Goal: Task Accomplishment & Management: Complete application form

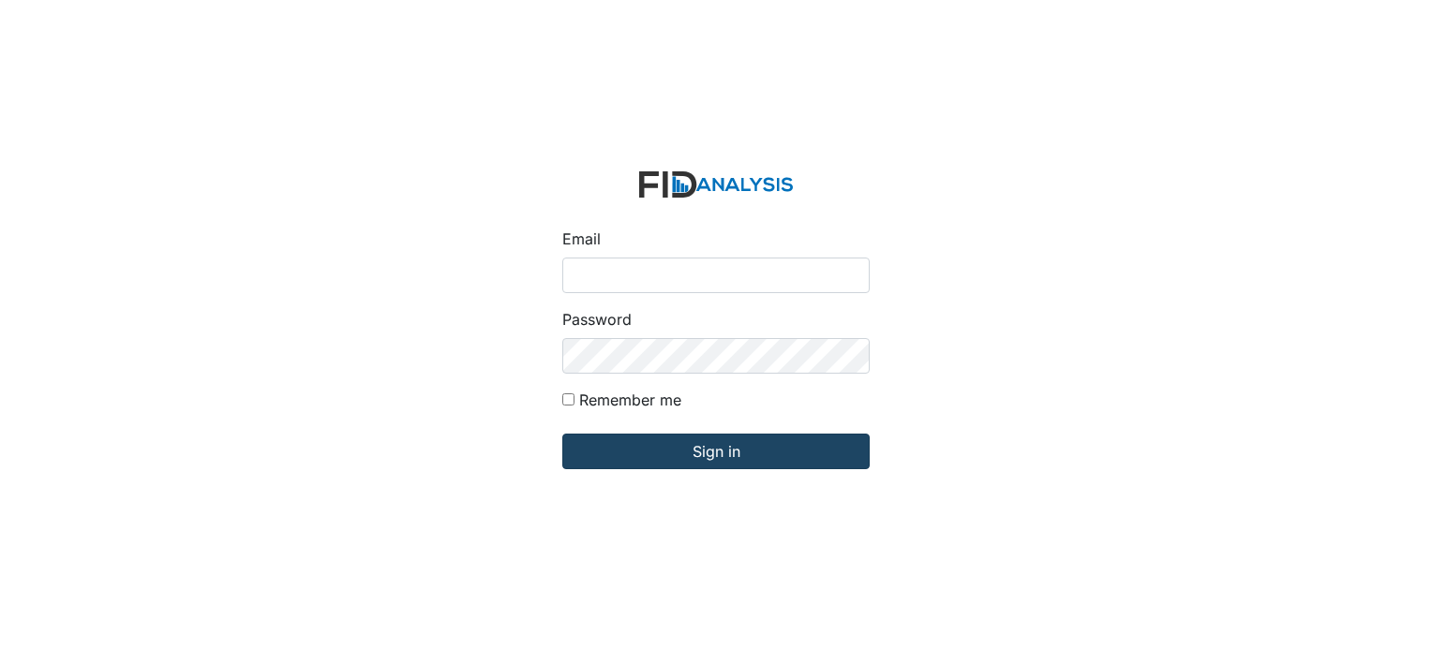
type input "[PERSON_NAME][EMAIL_ADDRESS][DOMAIN_NAME]"
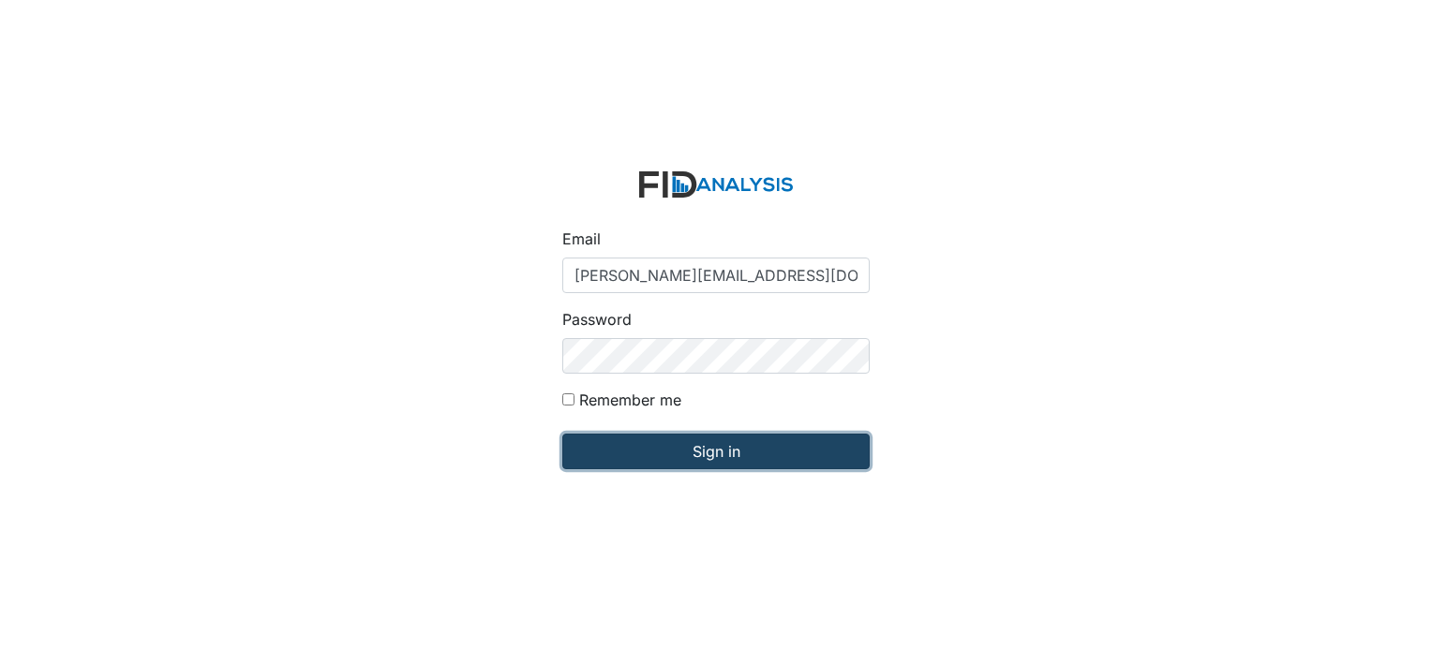
drag, startPoint x: 657, startPoint y: 448, endPoint x: 647, endPoint y: 464, distance: 18.5
click at [647, 464] on input "Sign in" at bounding box center [715, 452] width 307 height 36
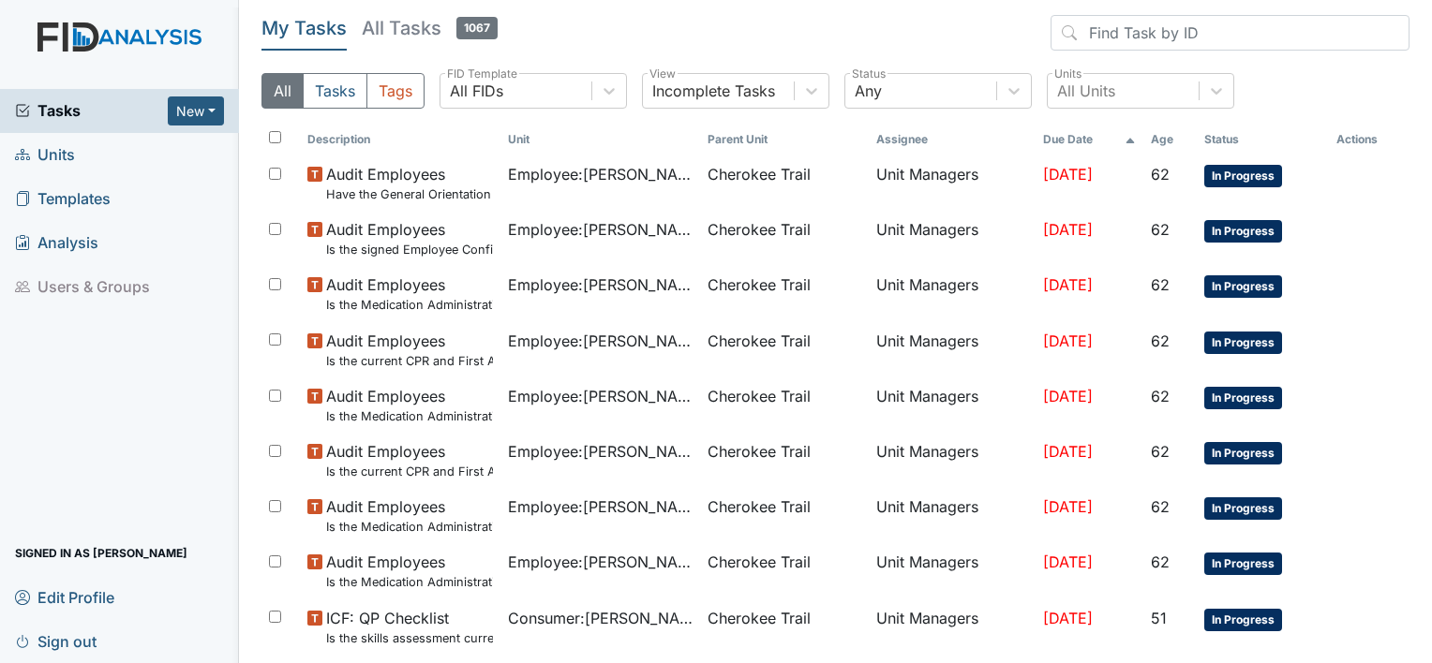
click at [74, 160] on span "Units" at bounding box center [45, 155] width 60 height 29
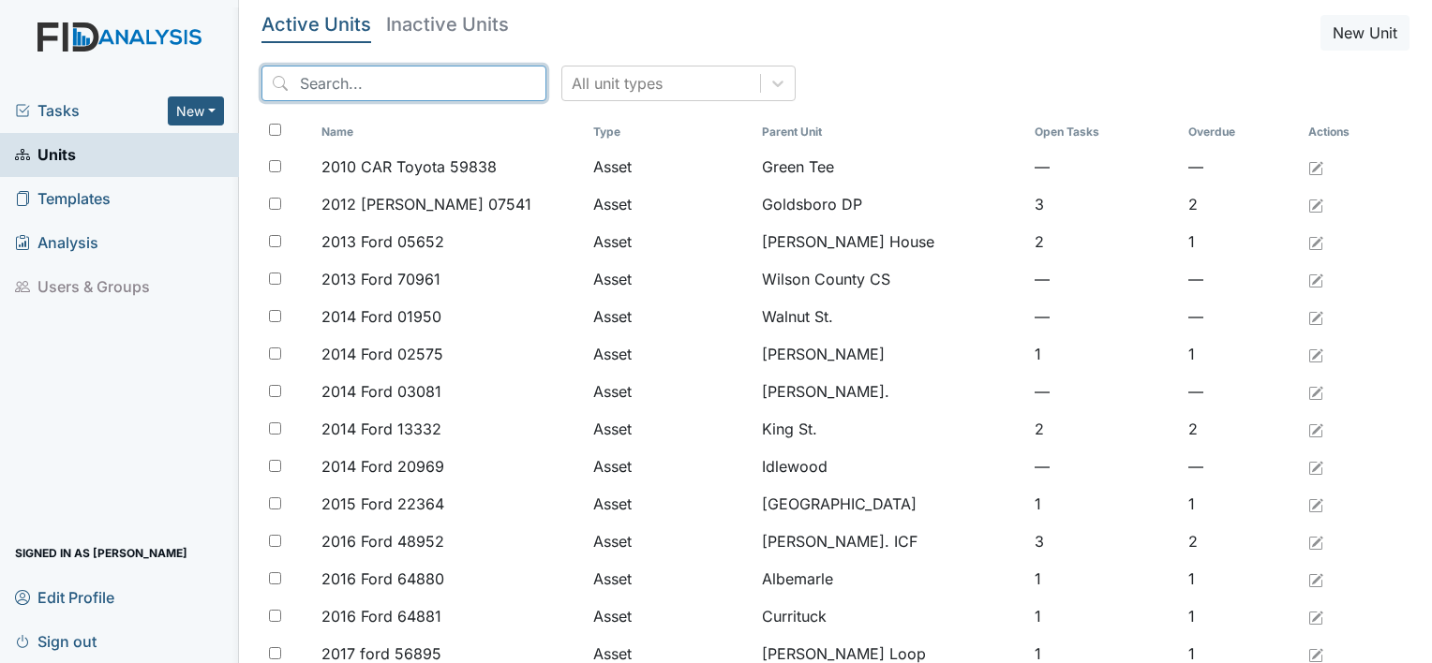
click at [346, 73] on input "search" at bounding box center [403, 84] width 285 height 36
click at [8, 15] on div "Tasks New Form Inspection Document Bundle Units Templates Analysis Users & Grou…" at bounding box center [119, 335] width 239 height 656
drag, startPoint x: 8, startPoint y: 15, endPoint x: 372, endPoint y: 81, distance: 369.4
click at [372, 81] on input "C" at bounding box center [403, 84] width 285 height 36
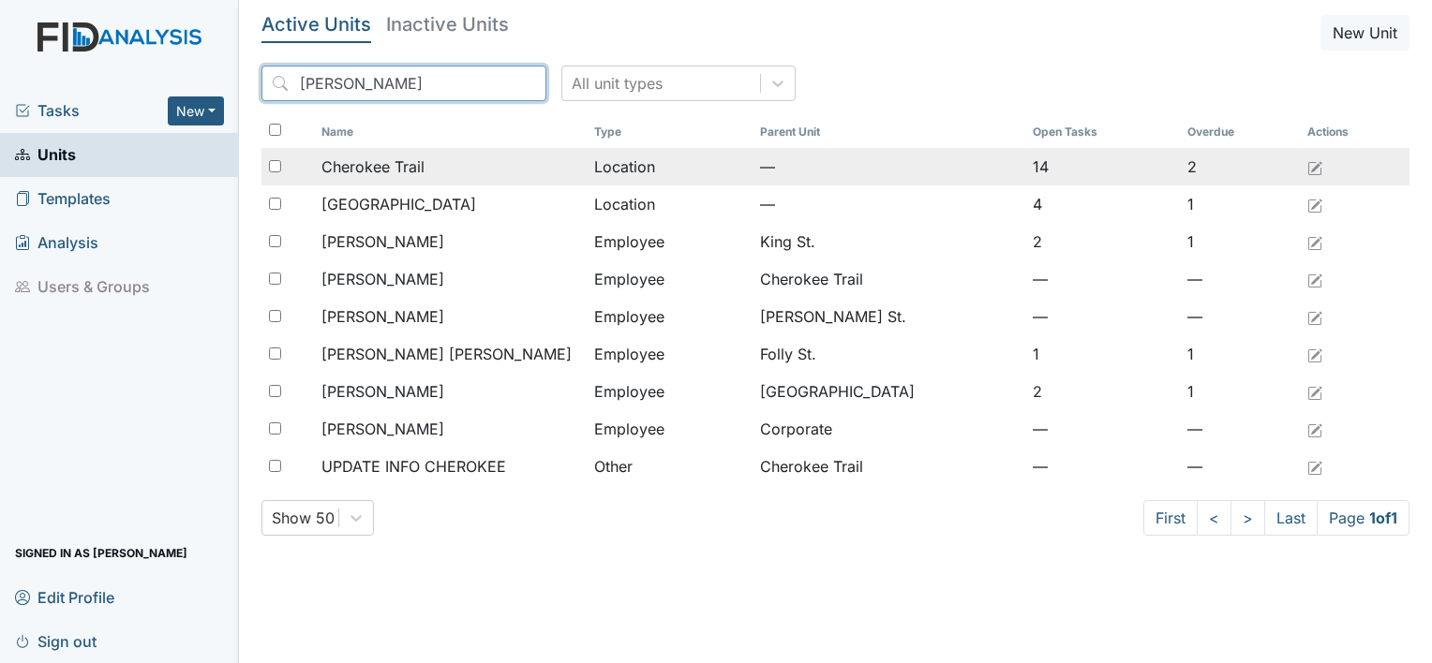
type input "Cher"
click at [394, 163] on span "Cherokee Trail" at bounding box center [372, 167] width 103 height 22
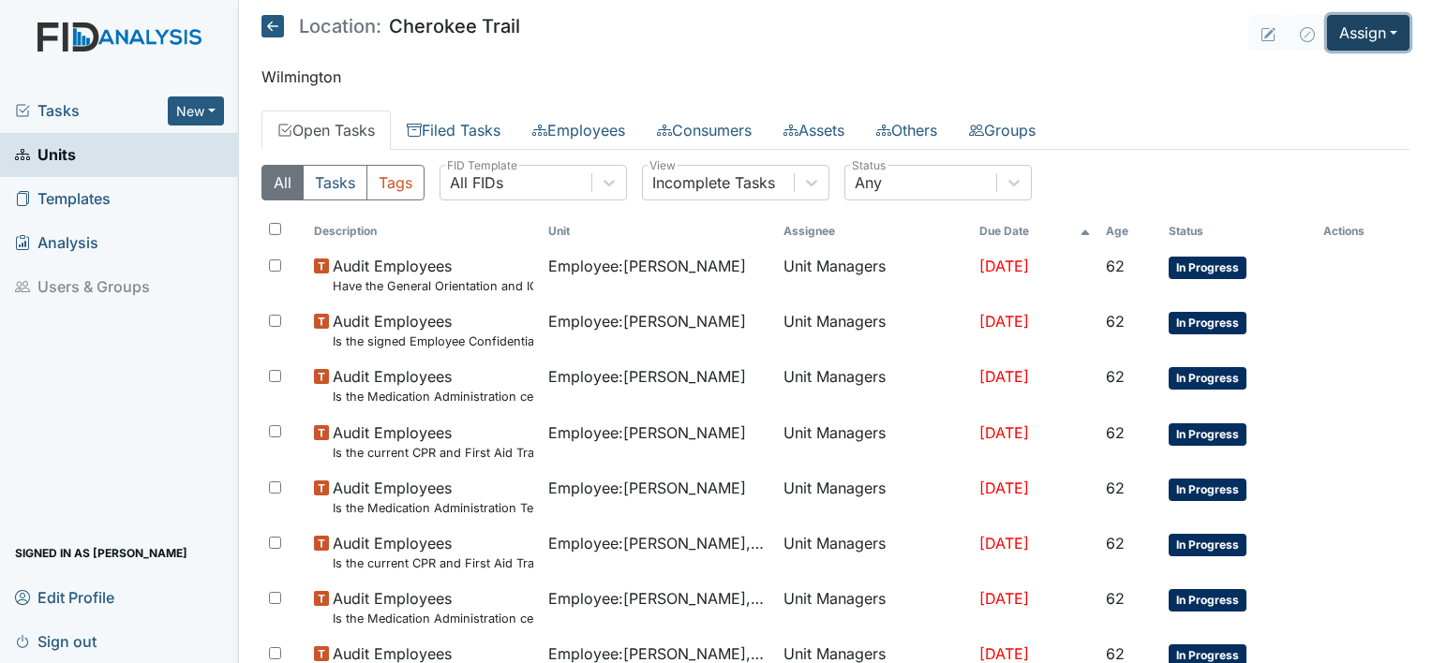
drag, startPoint x: 1387, startPoint y: 37, endPoint x: 1366, endPoint y: 27, distance: 22.6
drag, startPoint x: 1366, startPoint y: 27, endPoint x: 1225, endPoint y: 15, distance: 142.0
click at [1225, 15] on main "Location: Cherokee Trail Assign Assign Form Assign Inspection Assign Document A…" at bounding box center [835, 331] width 1193 height 663
click at [1362, 39] on button "Assign" at bounding box center [1368, 33] width 82 height 36
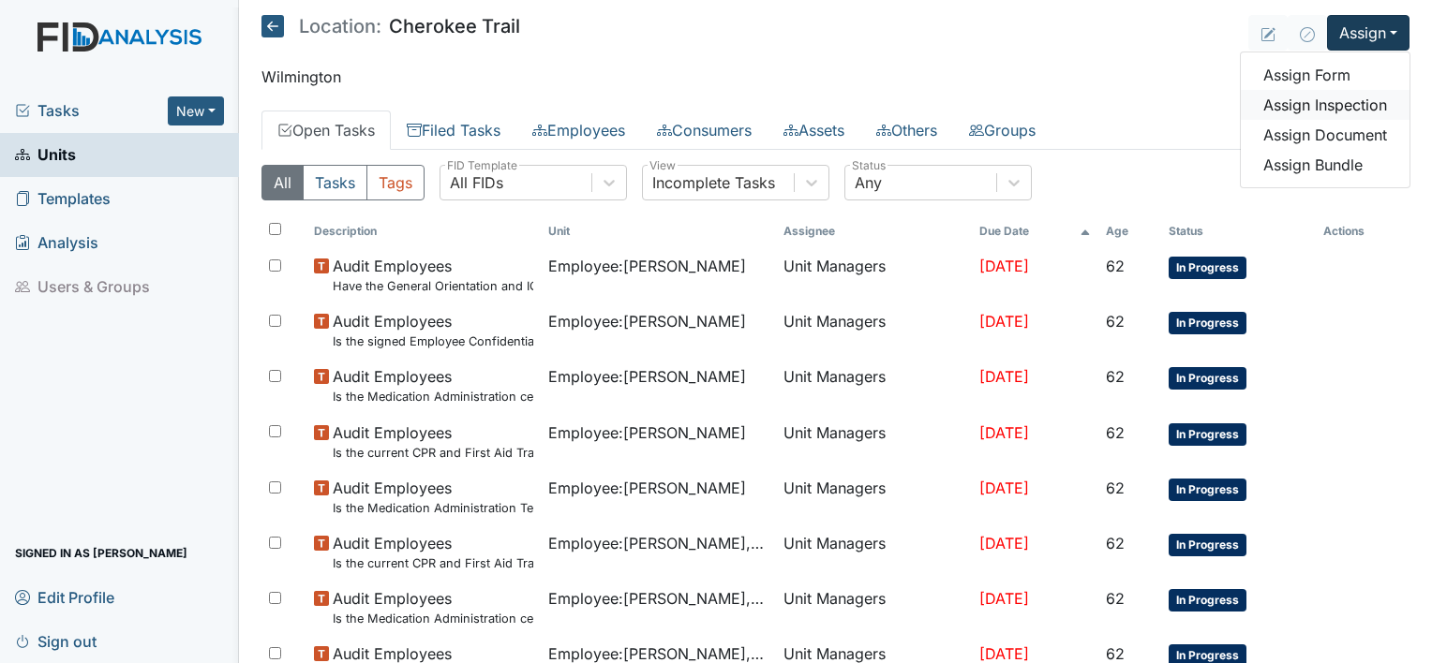
drag, startPoint x: 1329, startPoint y: 131, endPoint x: 1303, endPoint y: 101, distance: 39.2
click at [1303, 101] on link "Assign Inspection" at bounding box center [1324, 105] width 169 height 30
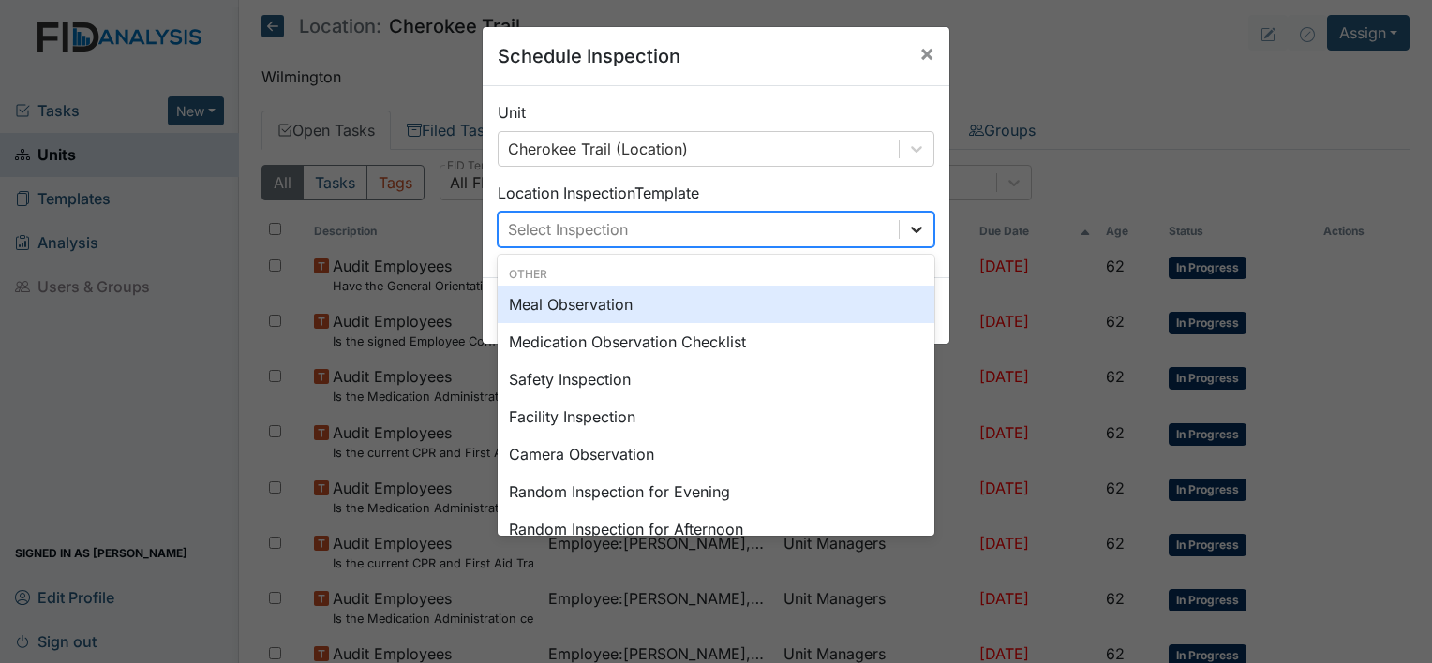
click at [911, 226] on icon at bounding box center [916, 229] width 19 height 19
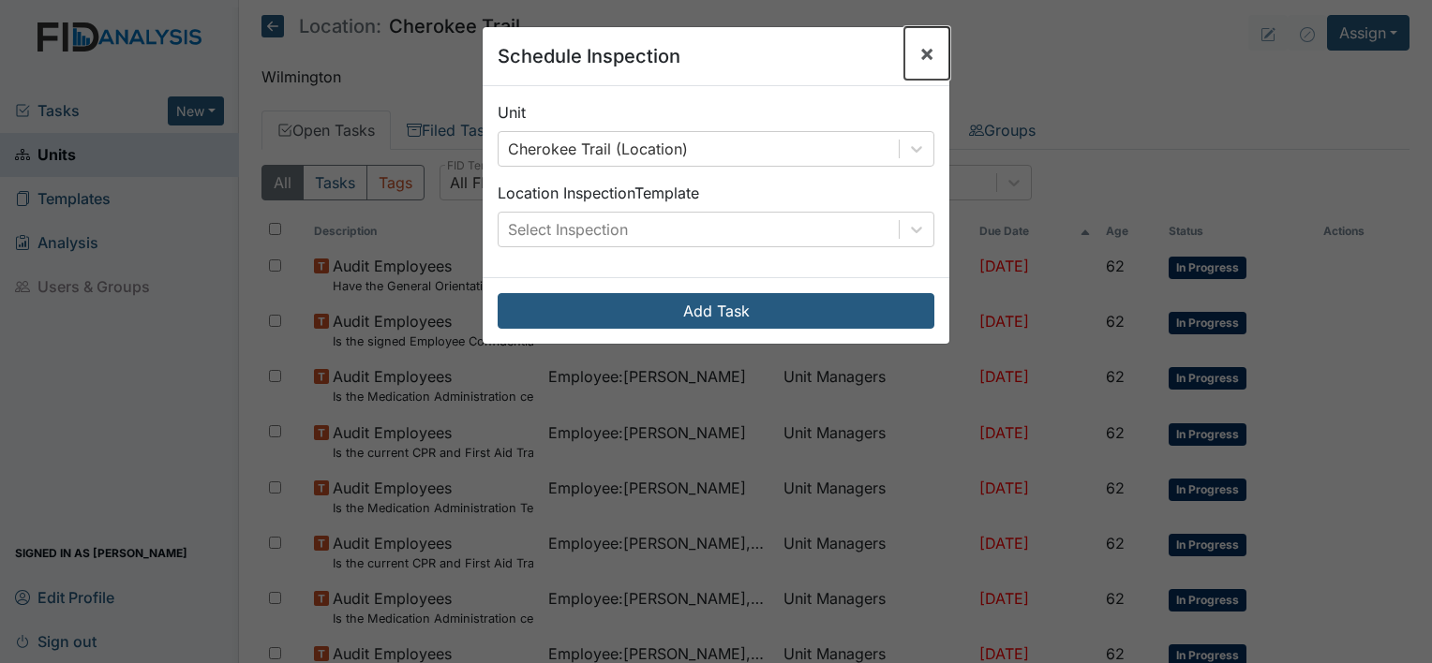
click at [920, 45] on span "×" at bounding box center [926, 52] width 15 height 27
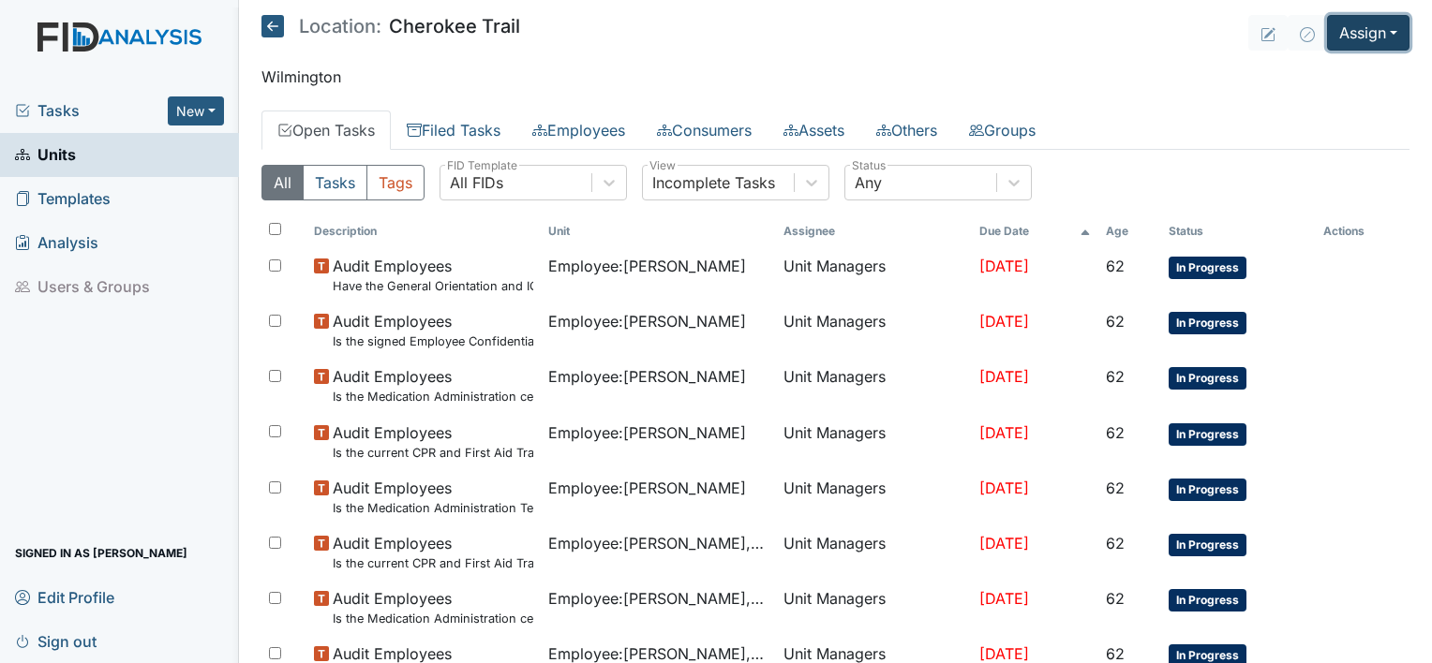
click at [1339, 41] on button "Assign" at bounding box center [1368, 33] width 82 height 36
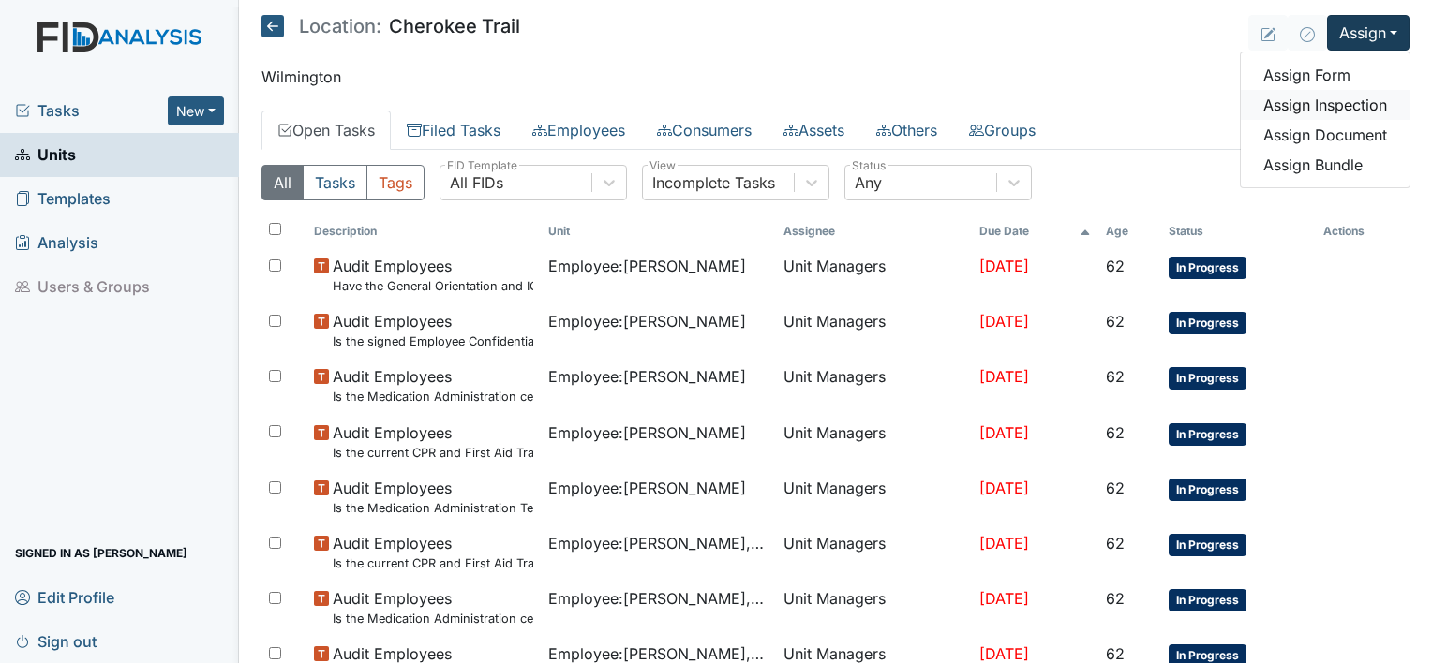
click at [1272, 105] on link "Assign Inspection" at bounding box center [1324, 105] width 169 height 30
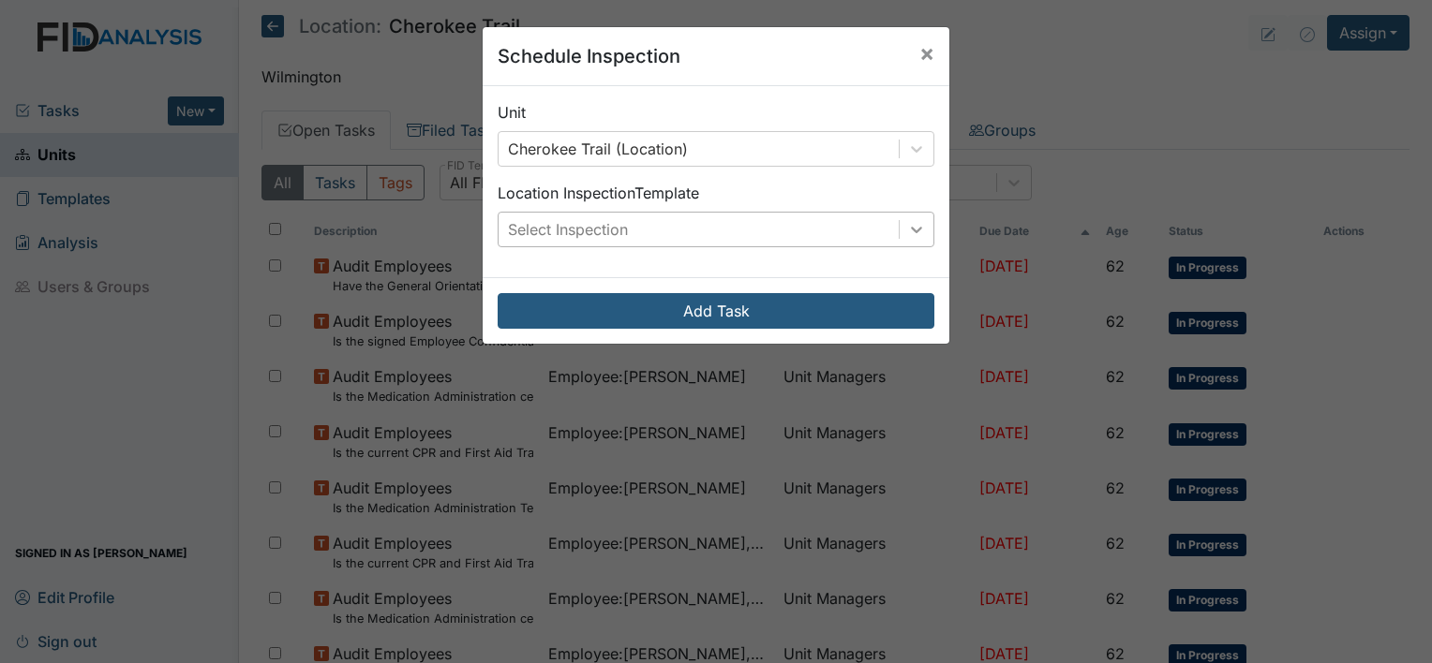
click at [907, 225] on icon at bounding box center [916, 229] width 19 height 19
click at [921, 52] on span "×" at bounding box center [926, 52] width 15 height 27
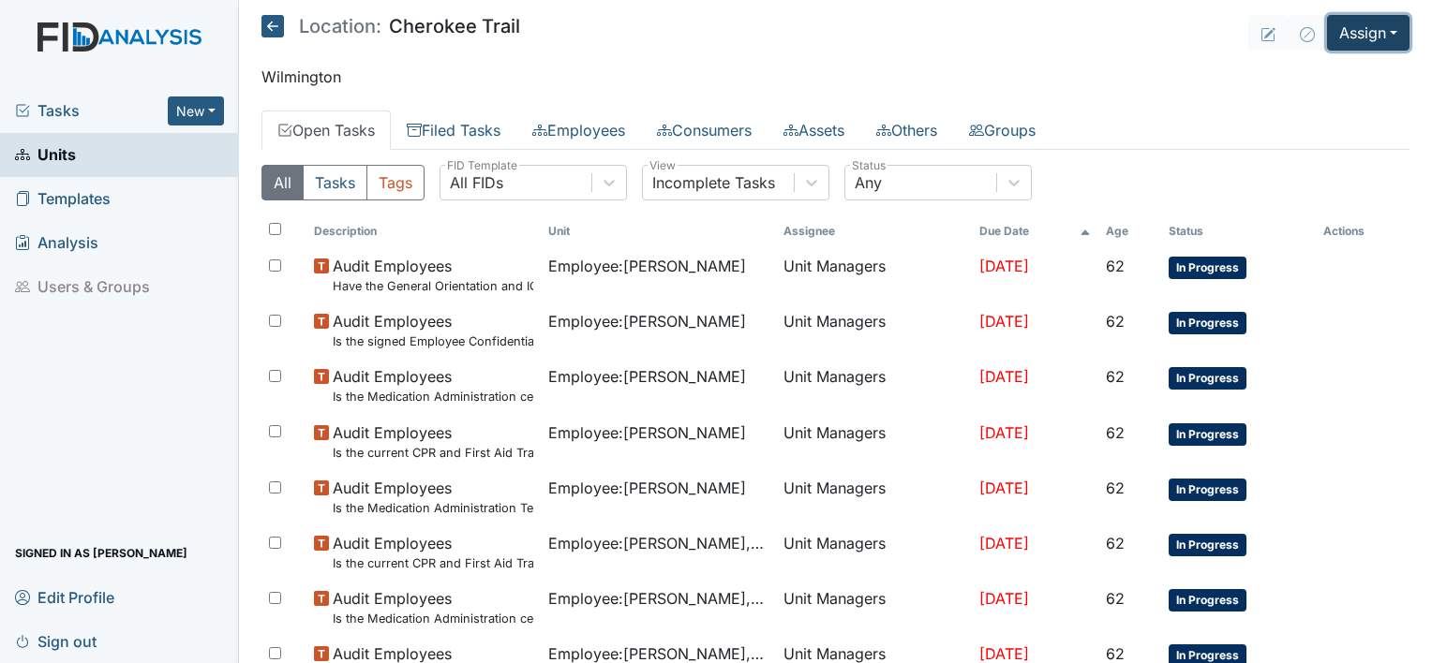
click at [1344, 37] on button "Assign" at bounding box center [1368, 33] width 82 height 36
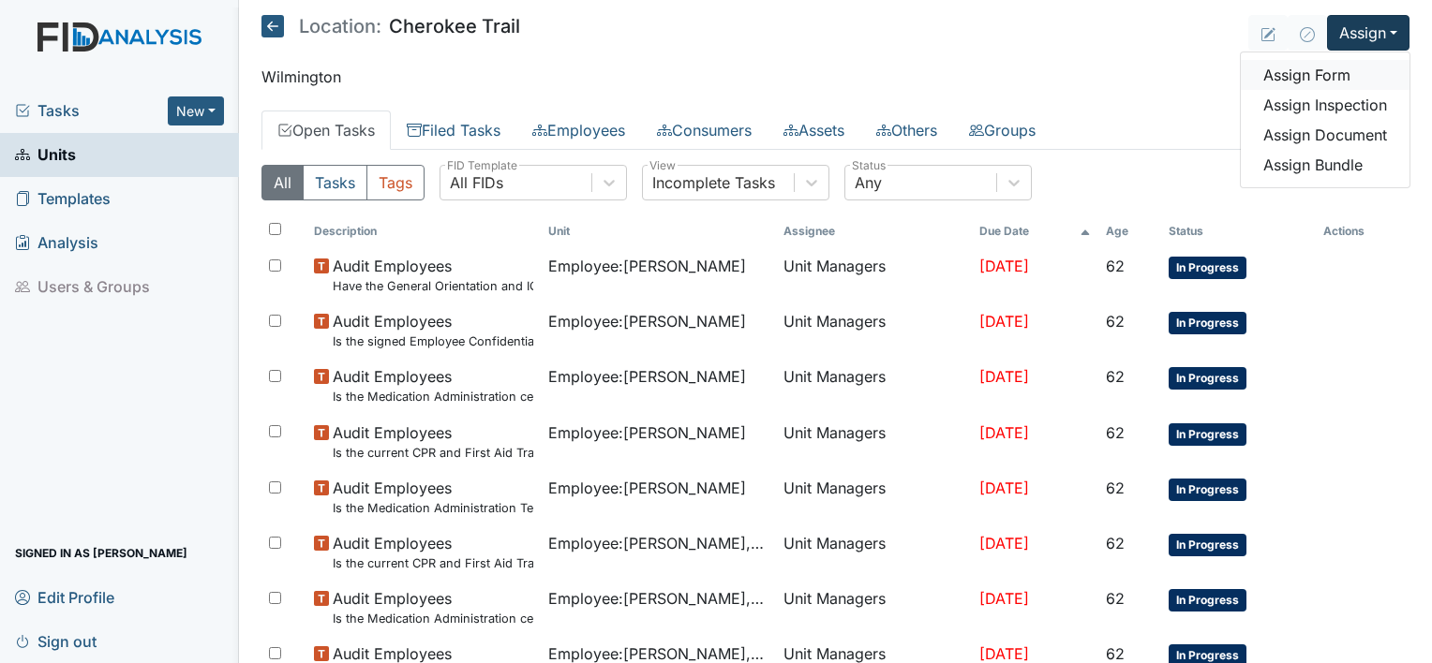
click at [1315, 79] on link "Assign Form" at bounding box center [1324, 75] width 169 height 30
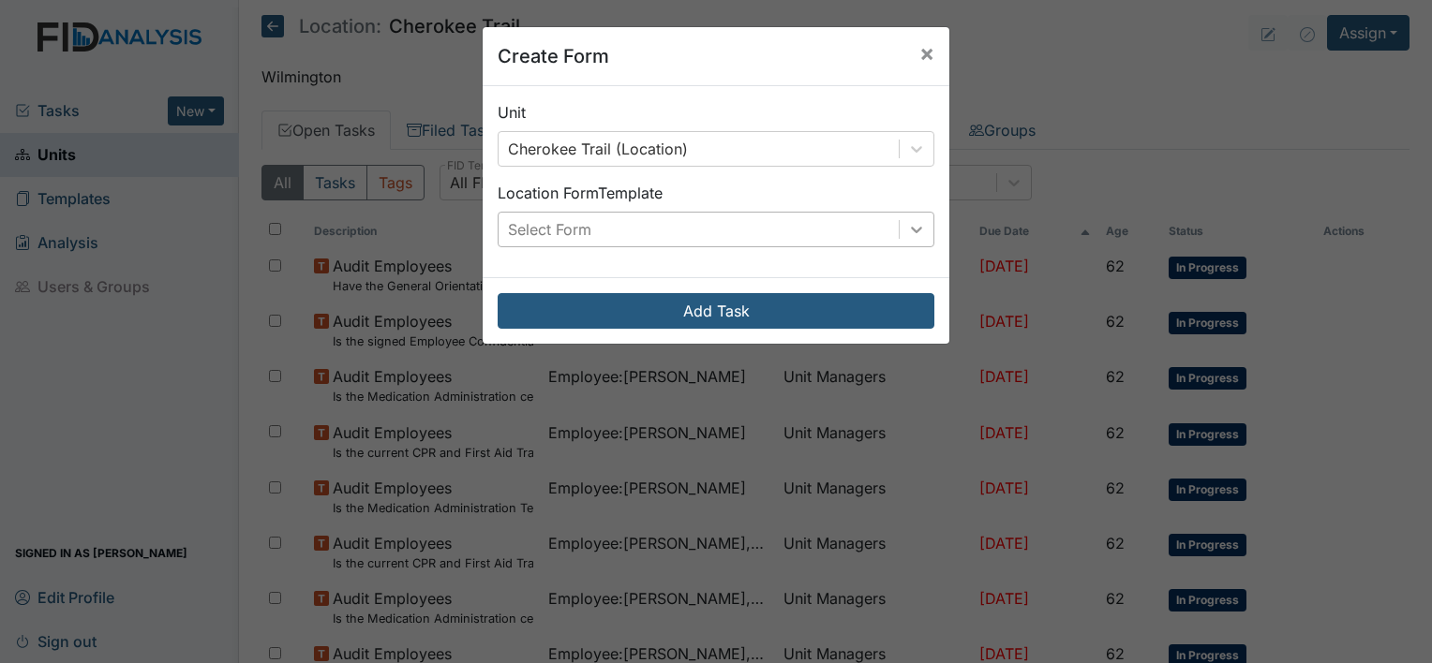
click at [911, 232] on icon at bounding box center [916, 230] width 11 height 7
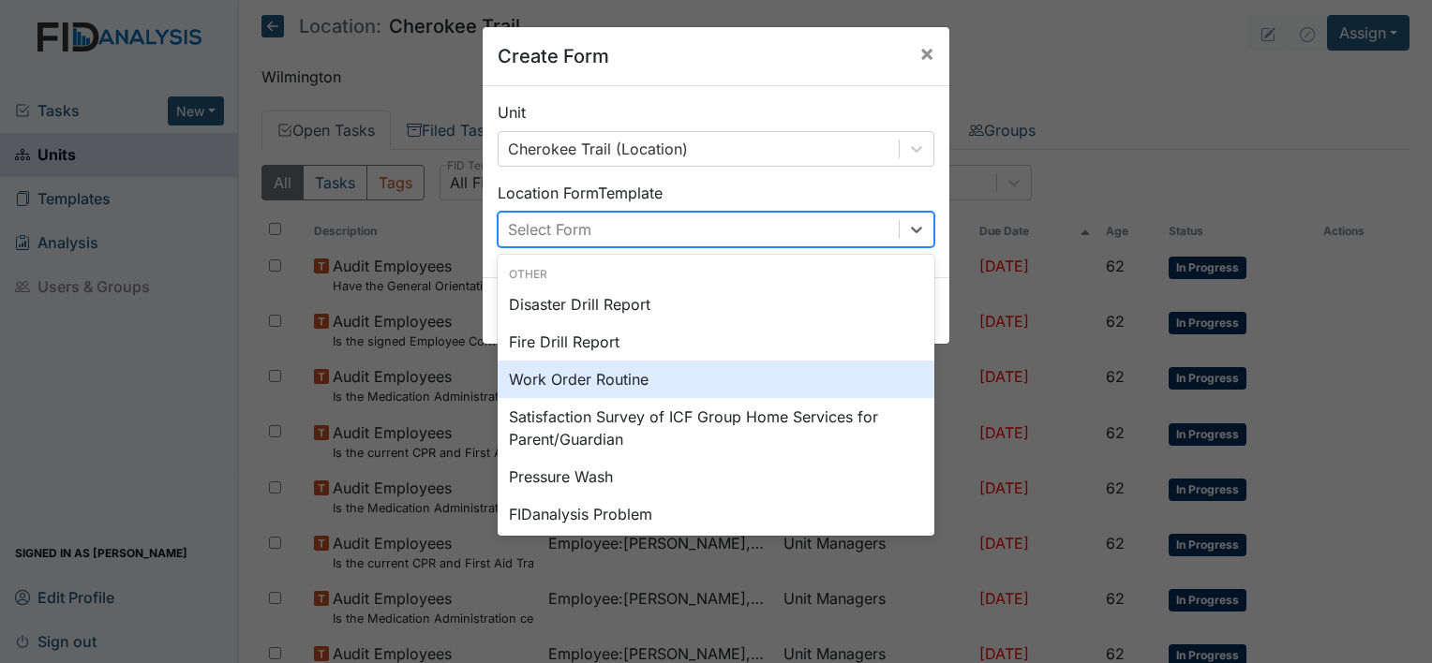
click at [627, 373] on div "Work Order Routine" at bounding box center [716, 379] width 437 height 37
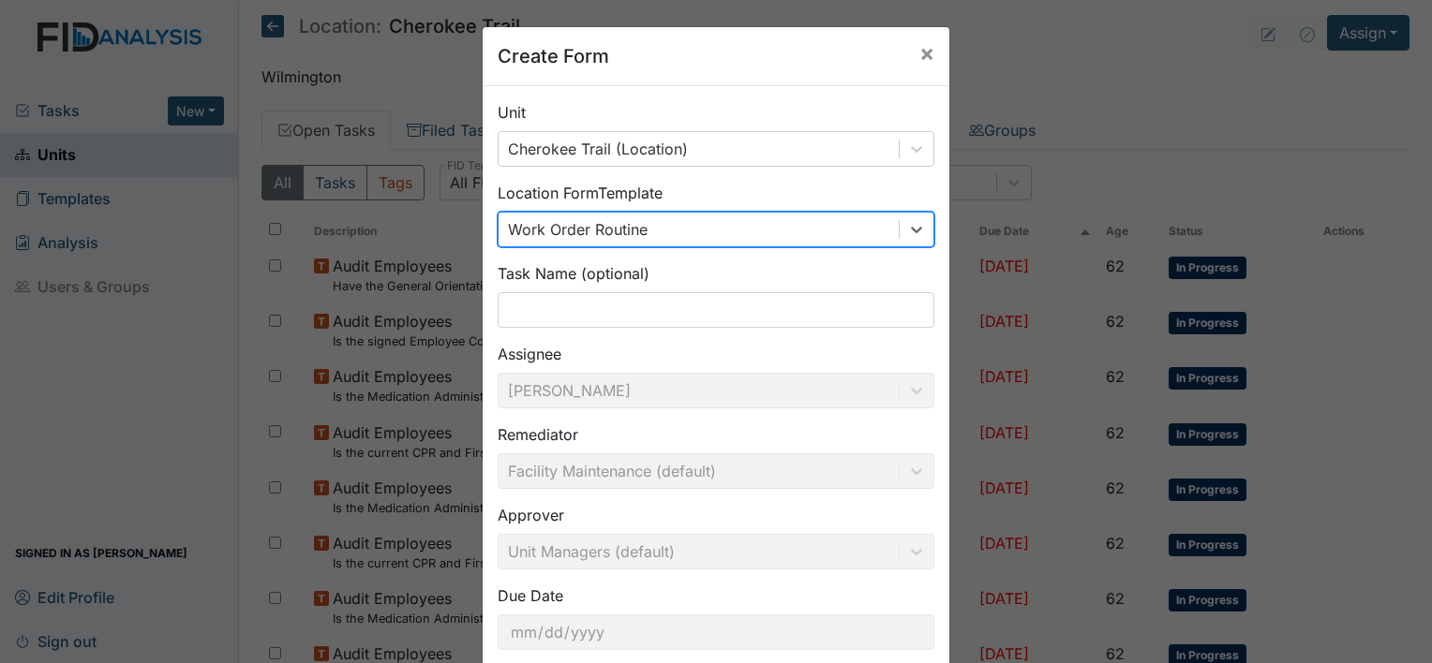
click at [691, 290] on div "Task Name (optional)" at bounding box center [716, 295] width 437 height 66
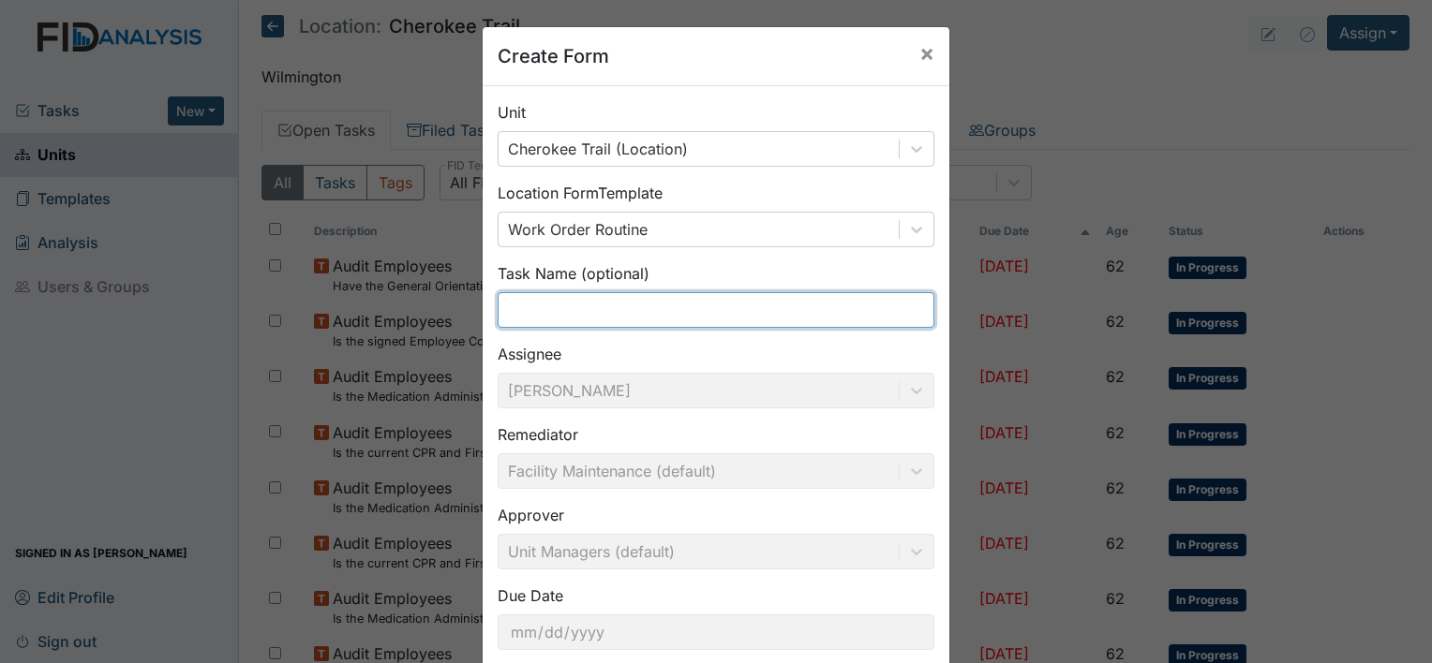
click at [694, 304] on input "text" at bounding box center [716, 310] width 437 height 36
type input "Employee do"
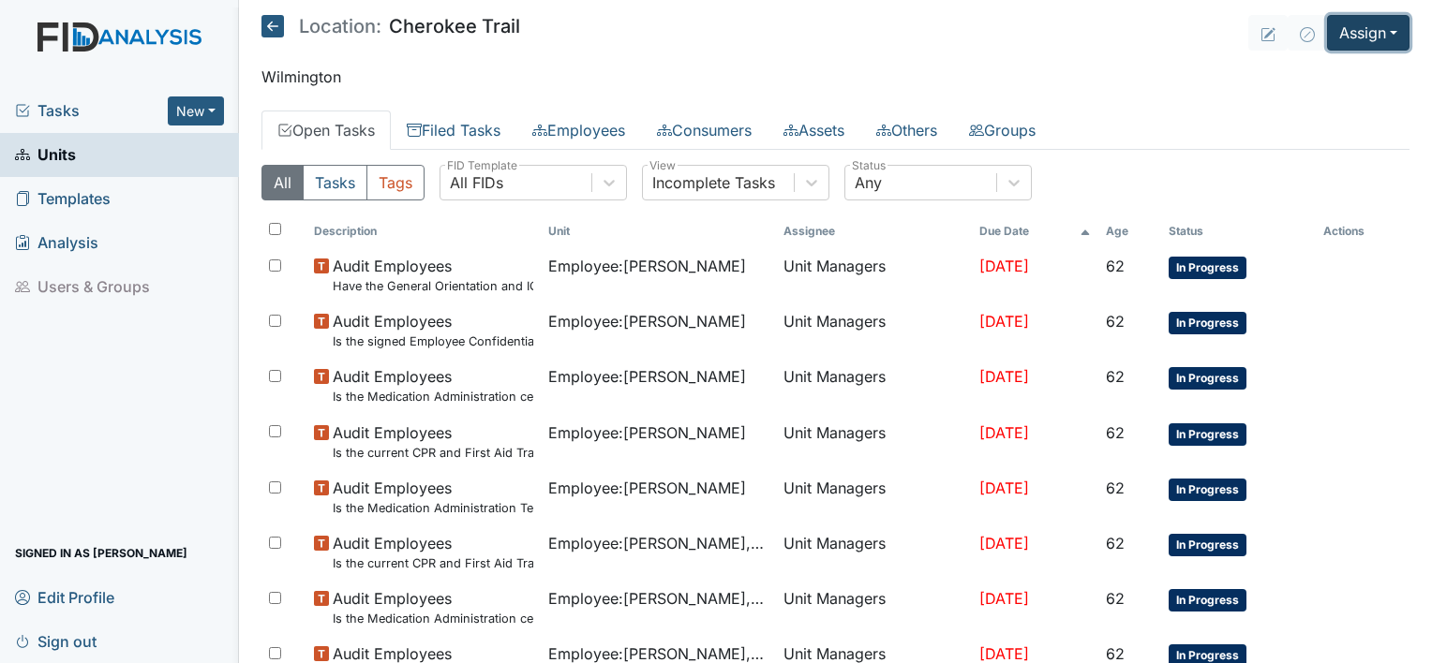
click at [1376, 34] on button "Assign" at bounding box center [1368, 33] width 82 height 36
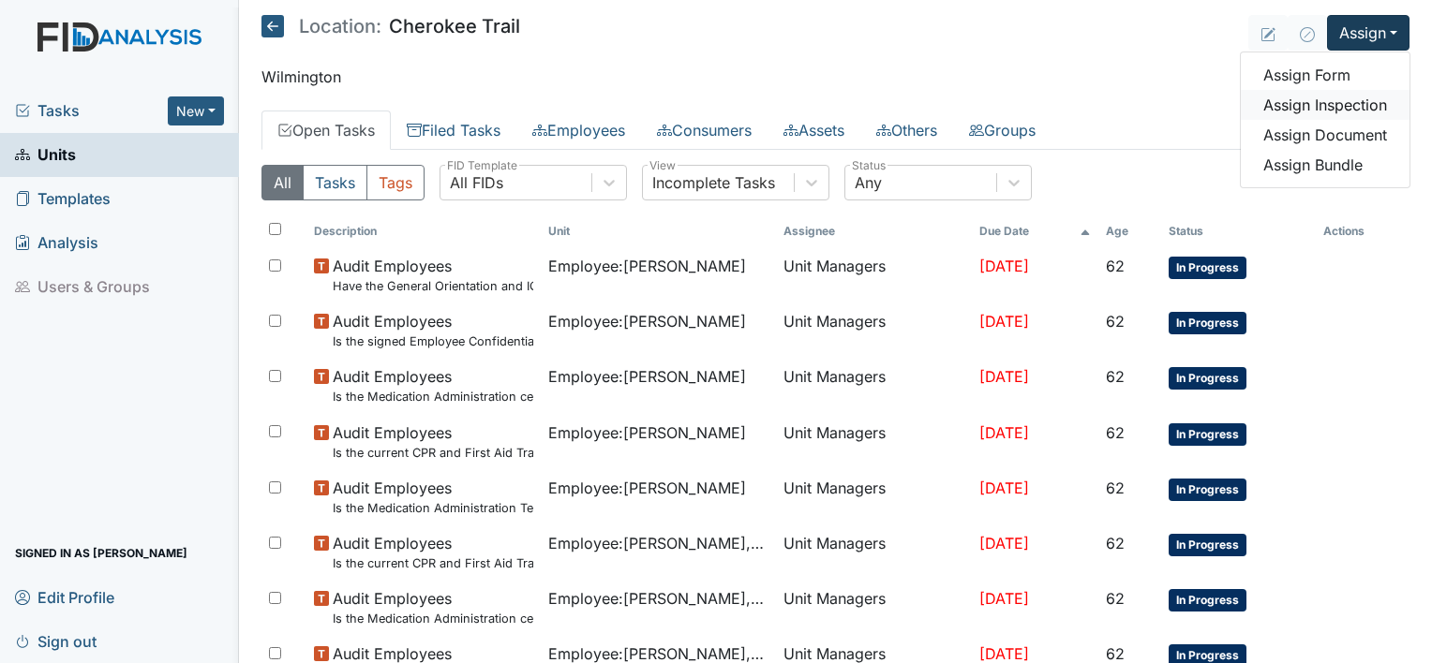
click at [1317, 109] on link "Assign Inspection" at bounding box center [1324, 105] width 169 height 30
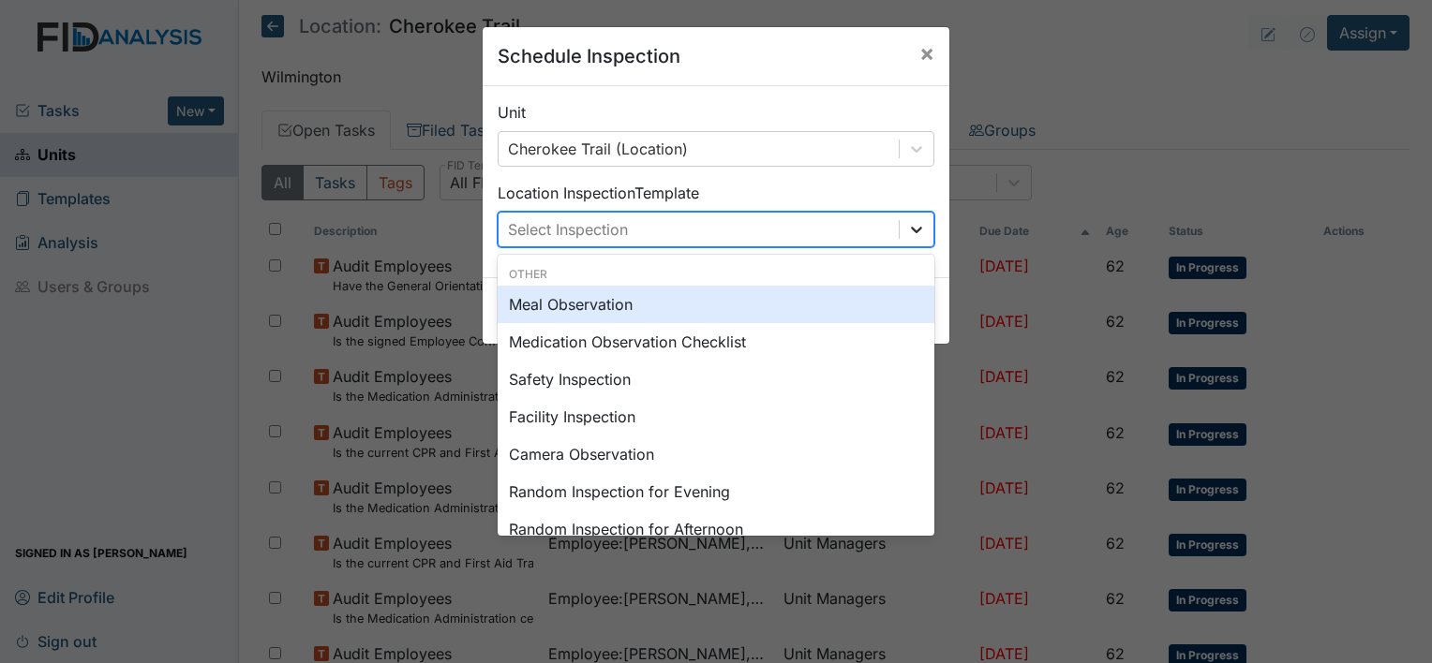
click at [907, 229] on icon at bounding box center [916, 229] width 19 height 19
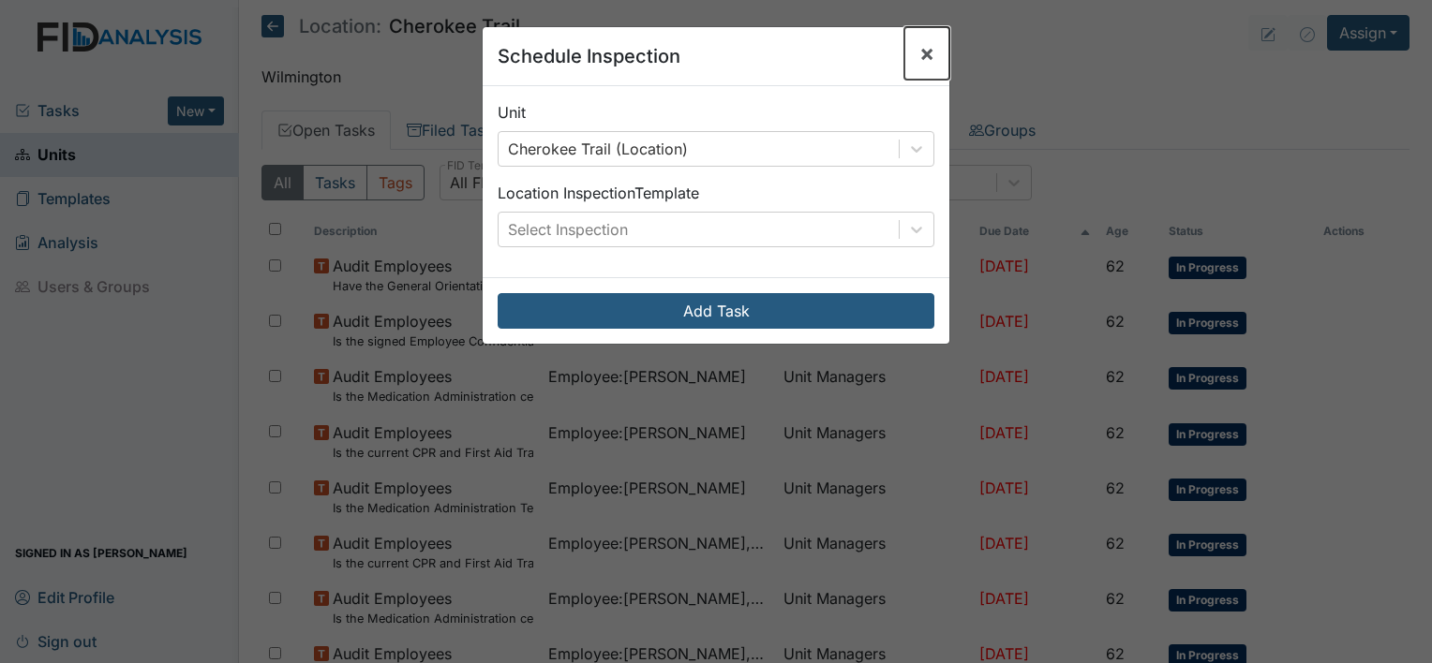
click at [923, 52] on span "×" at bounding box center [926, 52] width 15 height 27
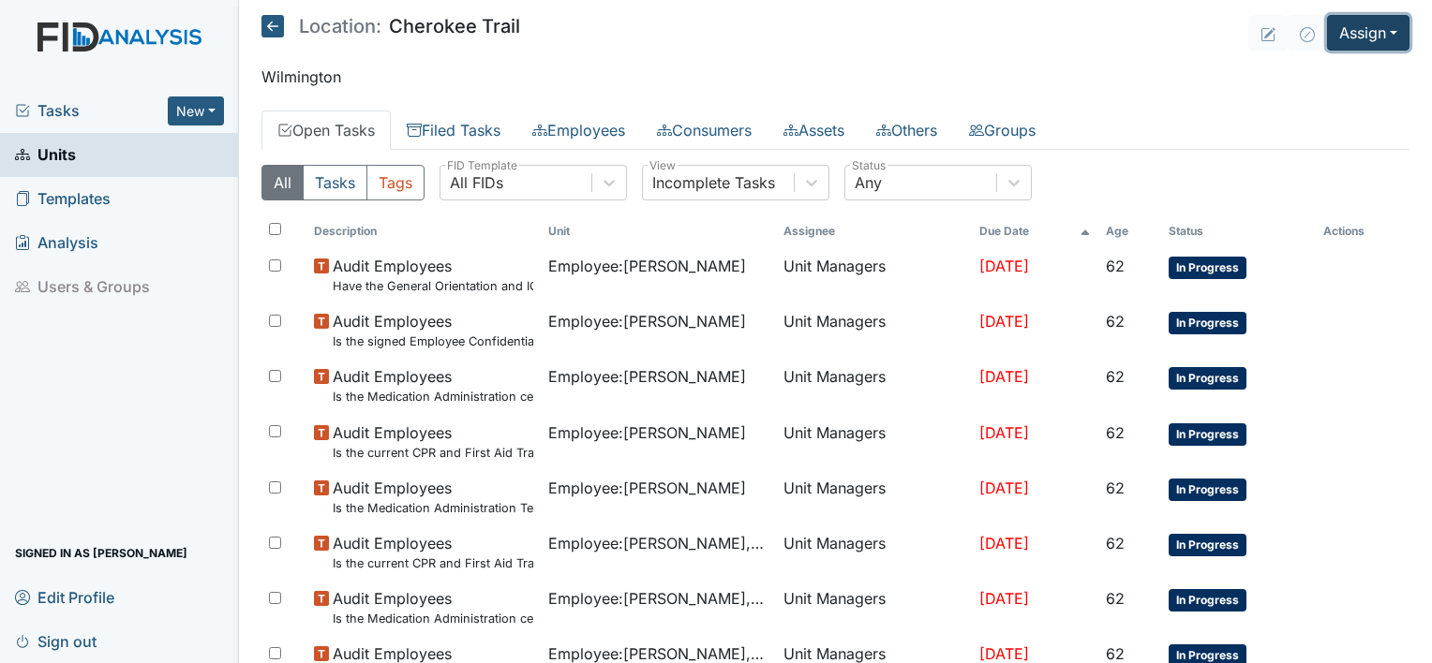
click at [1346, 39] on button "Assign" at bounding box center [1368, 33] width 82 height 36
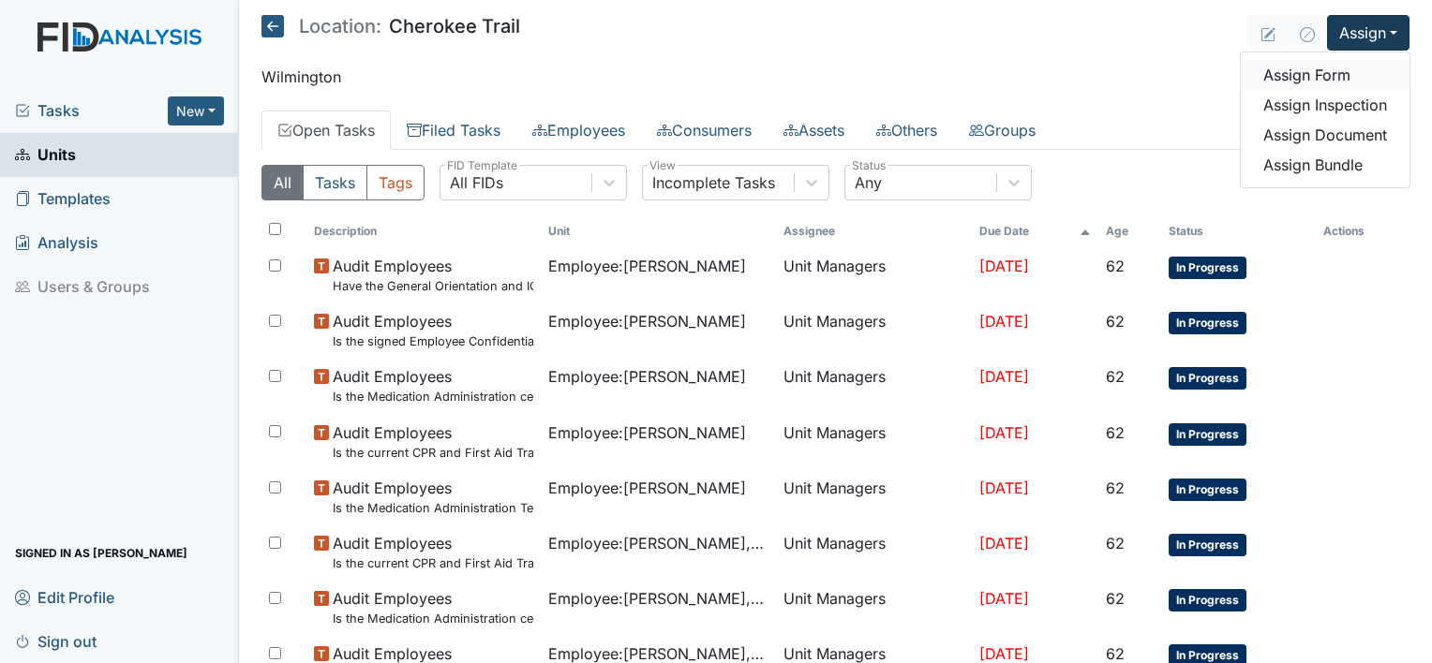
click at [1308, 79] on link "Assign Form" at bounding box center [1324, 75] width 169 height 30
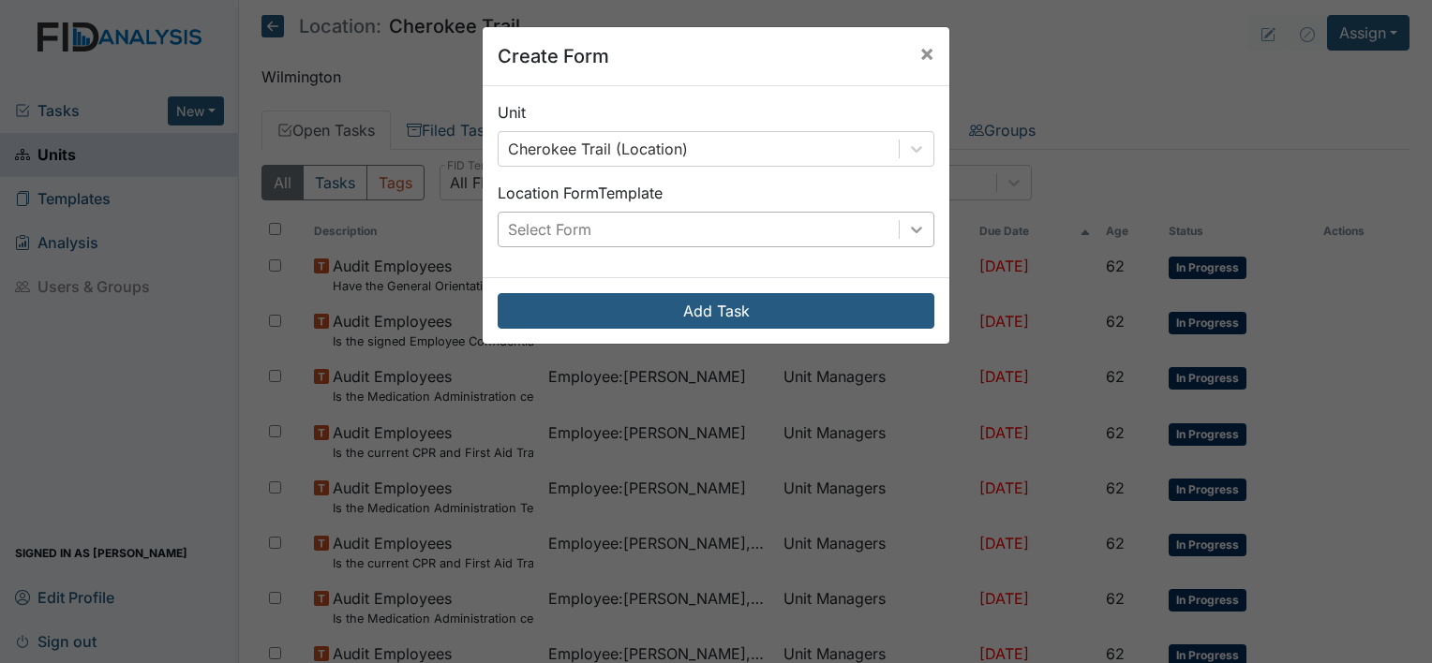
click at [913, 223] on icon at bounding box center [916, 229] width 19 height 19
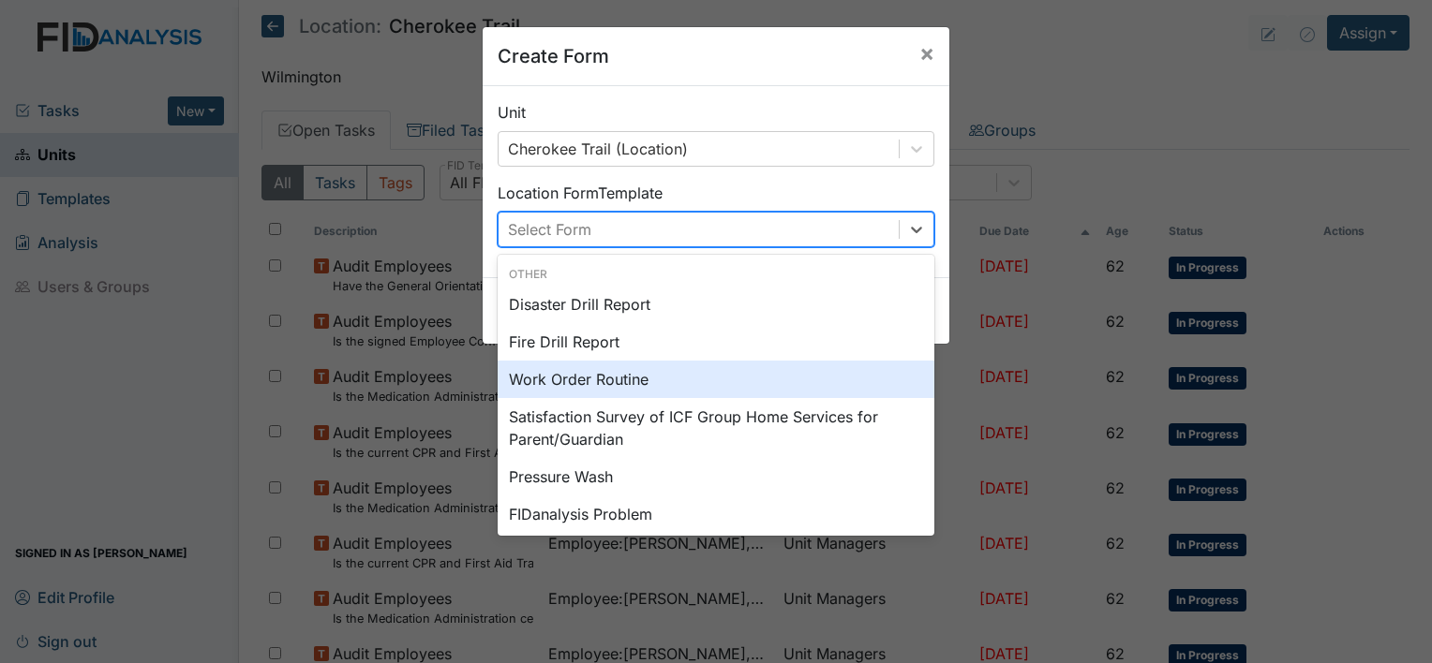
click at [631, 383] on div "Work Order Routine" at bounding box center [716, 379] width 437 height 37
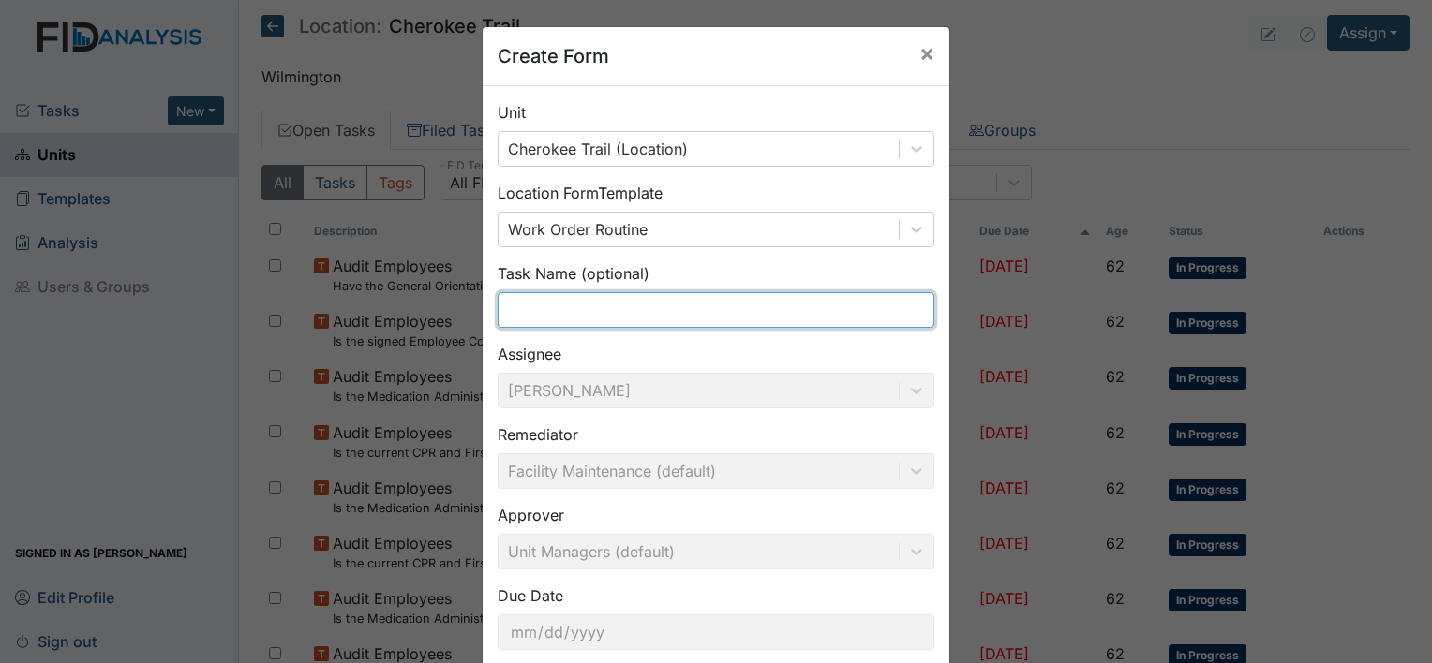
click at [545, 319] on input "text" at bounding box center [716, 310] width 437 height 36
drag, startPoint x: 681, startPoint y: 316, endPoint x: 640, endPoint y: 308, distance: 41.9
click at [640, 308] on input "Employee" at bounding box center [716, 310] width 437 height 36
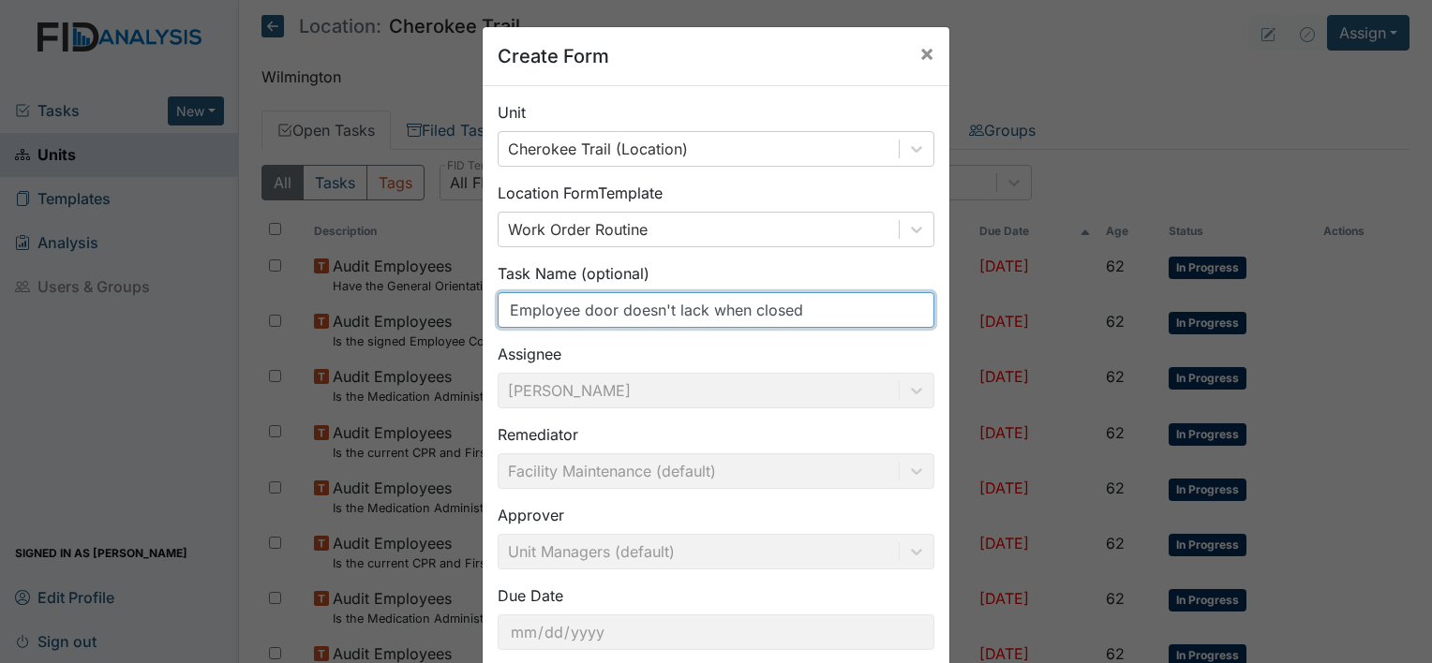
type input "Employee door doesn't lack when closed"
click at [765, 53] on div "Create Form ×" at bounding box center [716, 56] width 467 height 59
click at [831, 306] on input "Employee door doesn't lack when closed" at bounding box center [716, 310] width 437 height 36
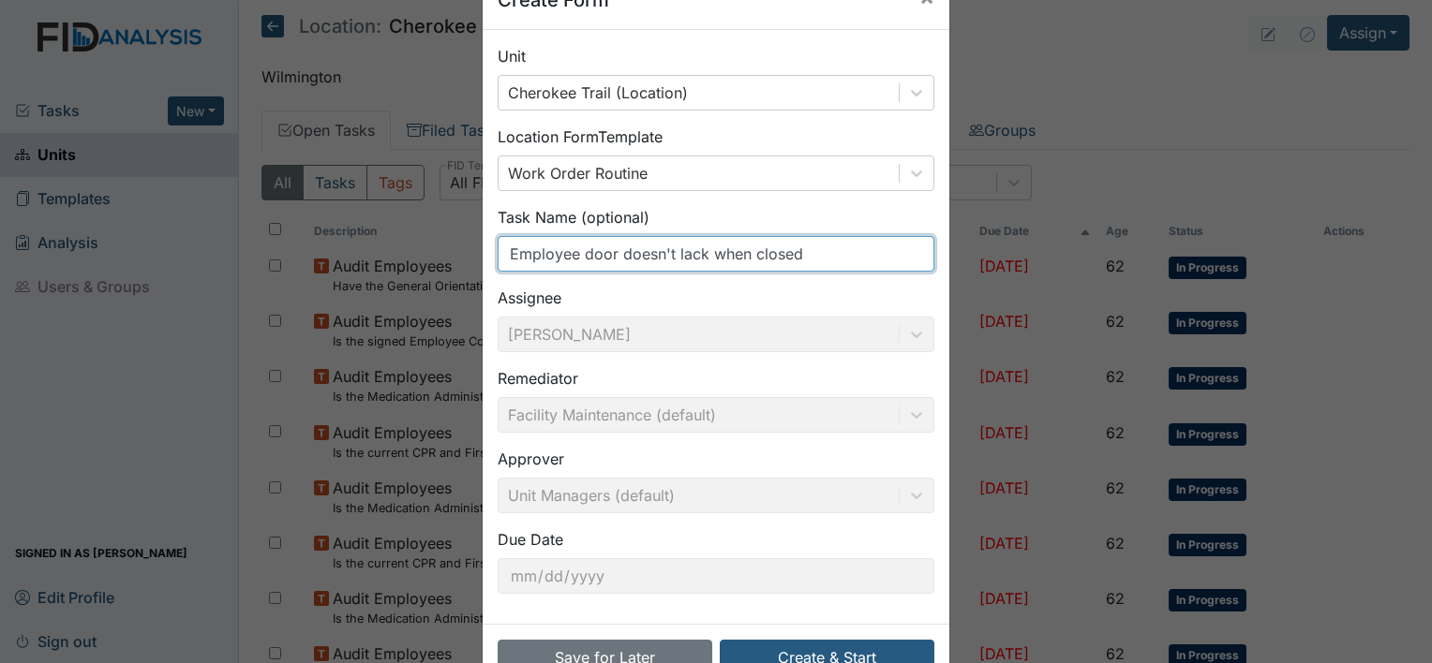
scroll to position [109, 0]
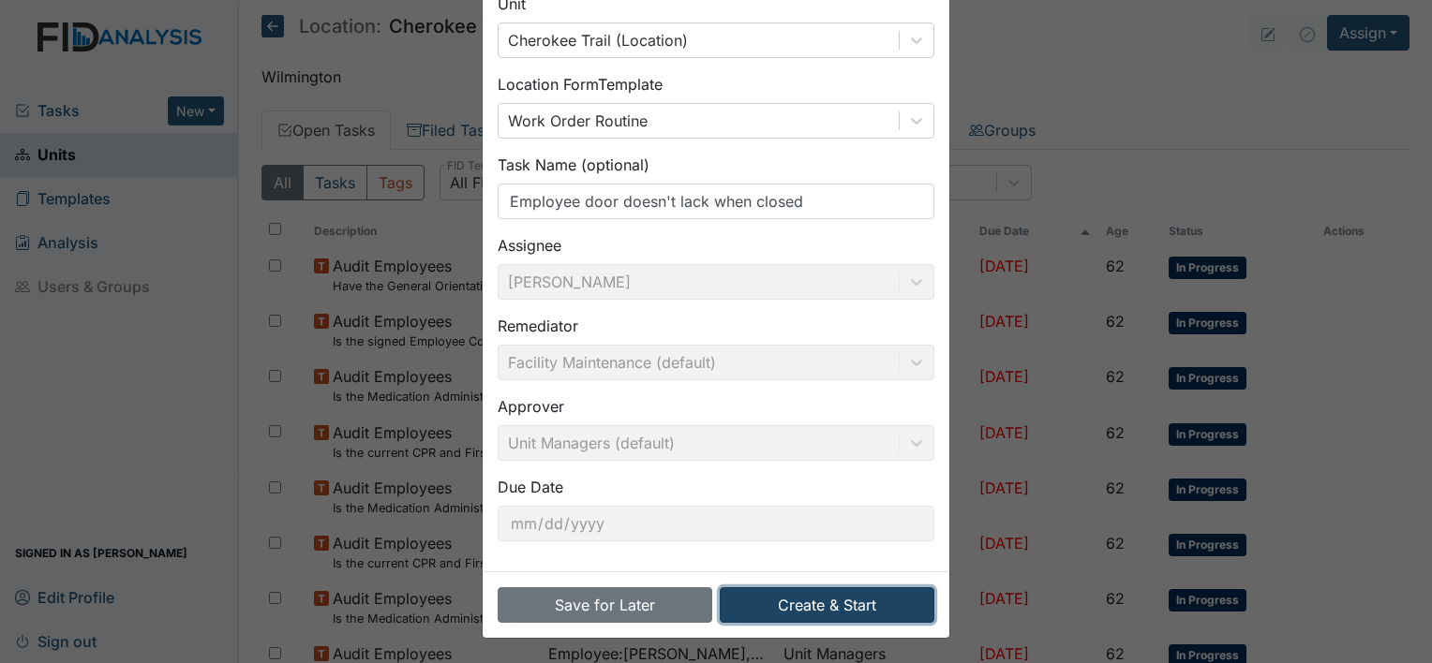
click at [813, 602] on button "Create & Start" at bounding box center [827, 605] width 215 height 36
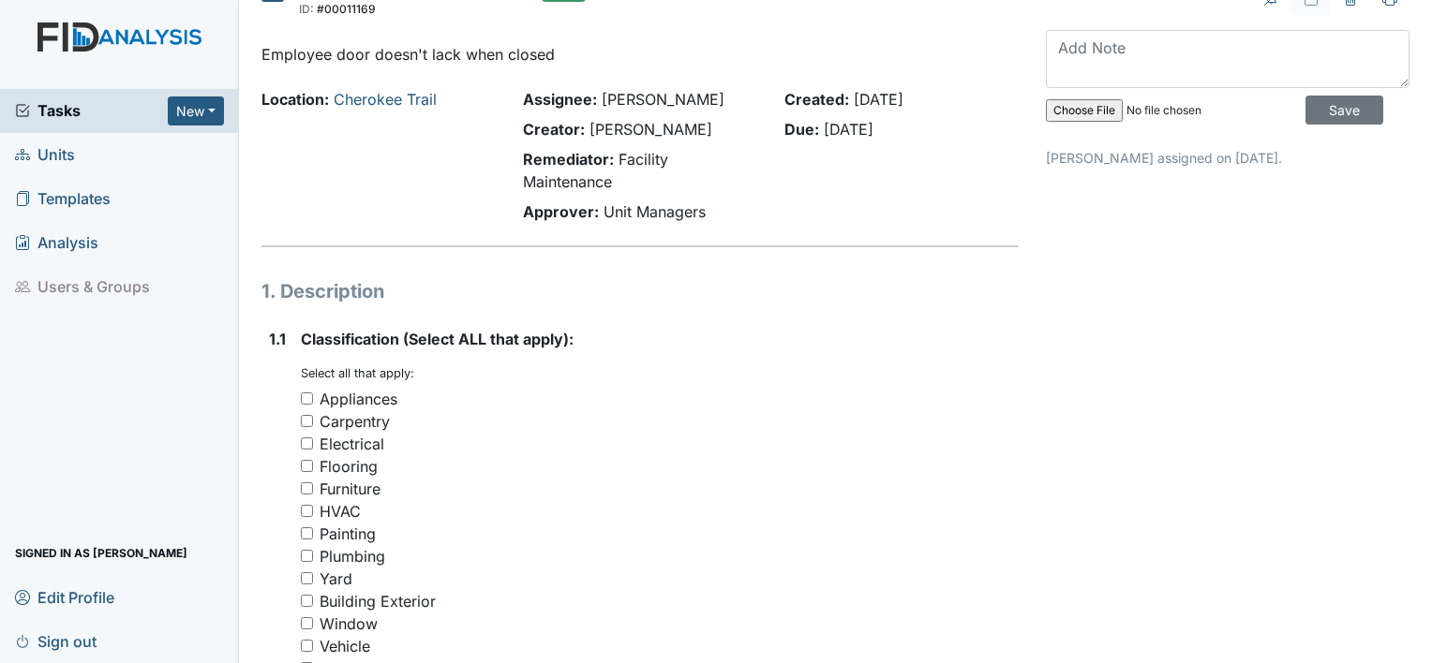
scroll to position [94, 0]
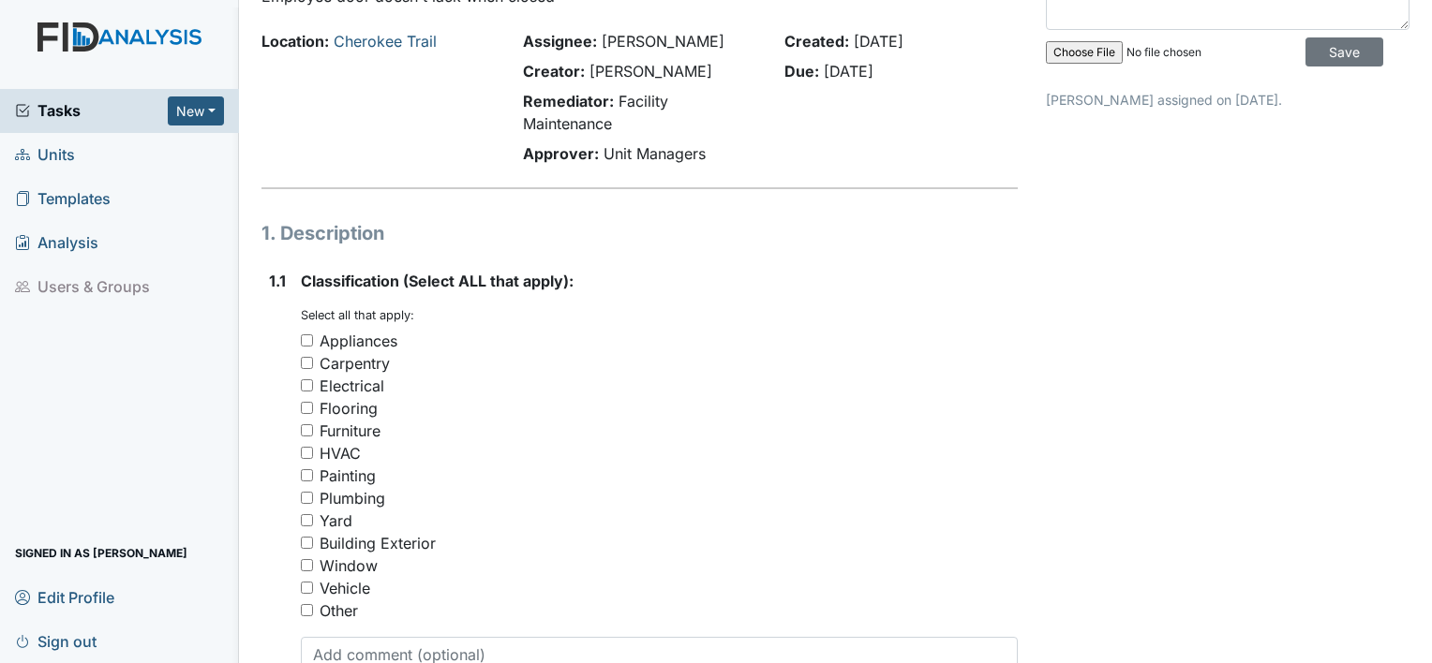
click at [311, 606] on input "Other" at bounding box center [307, 610] width 12 height 12
checkbox input "true"
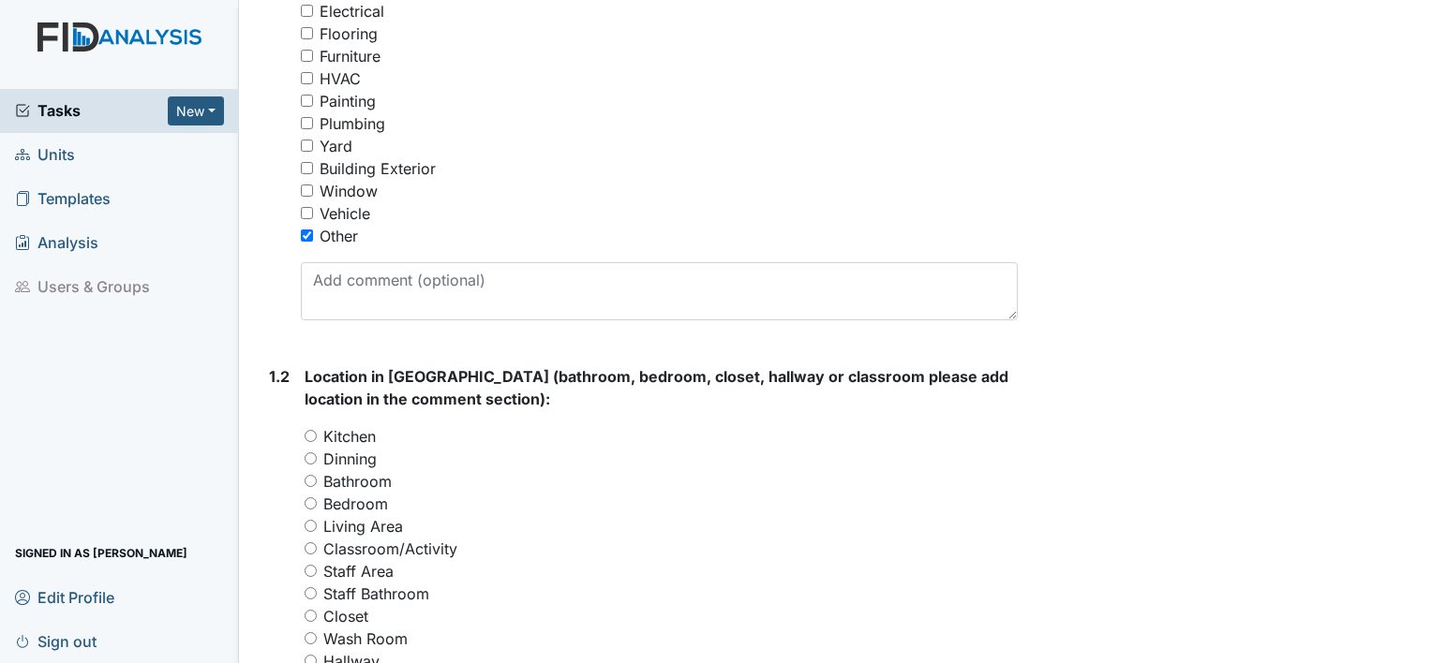
scroll to position [562, 0]
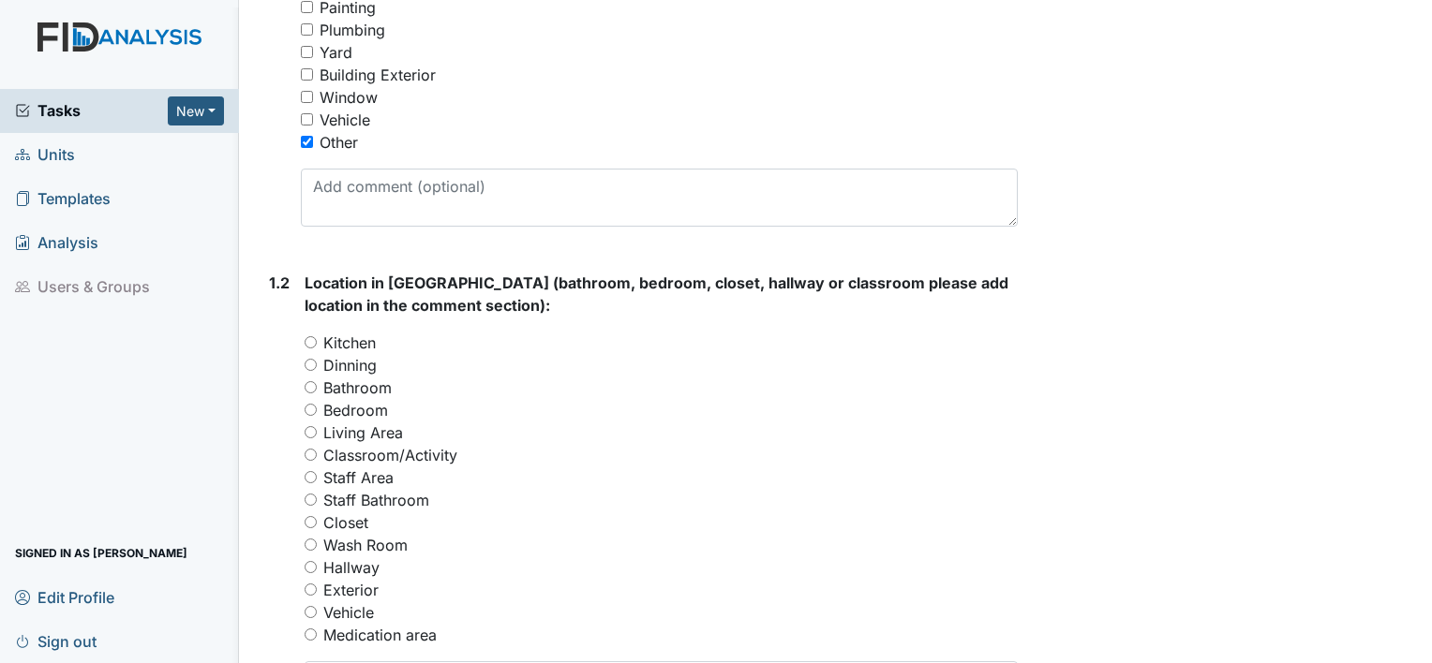
click at [314, 592] on input "Exterior" at bounding box center [310, 590] width 12 height 12
radio input "true"
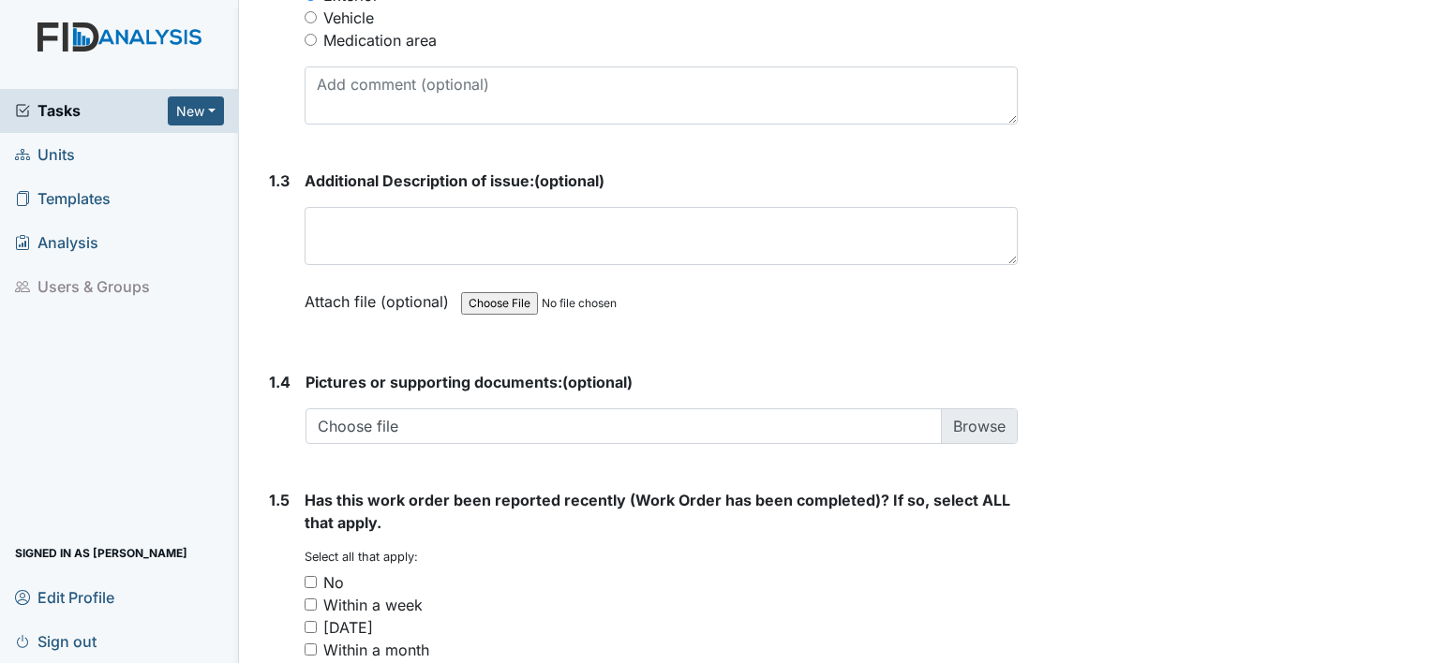
scroll to position [1124, 0]
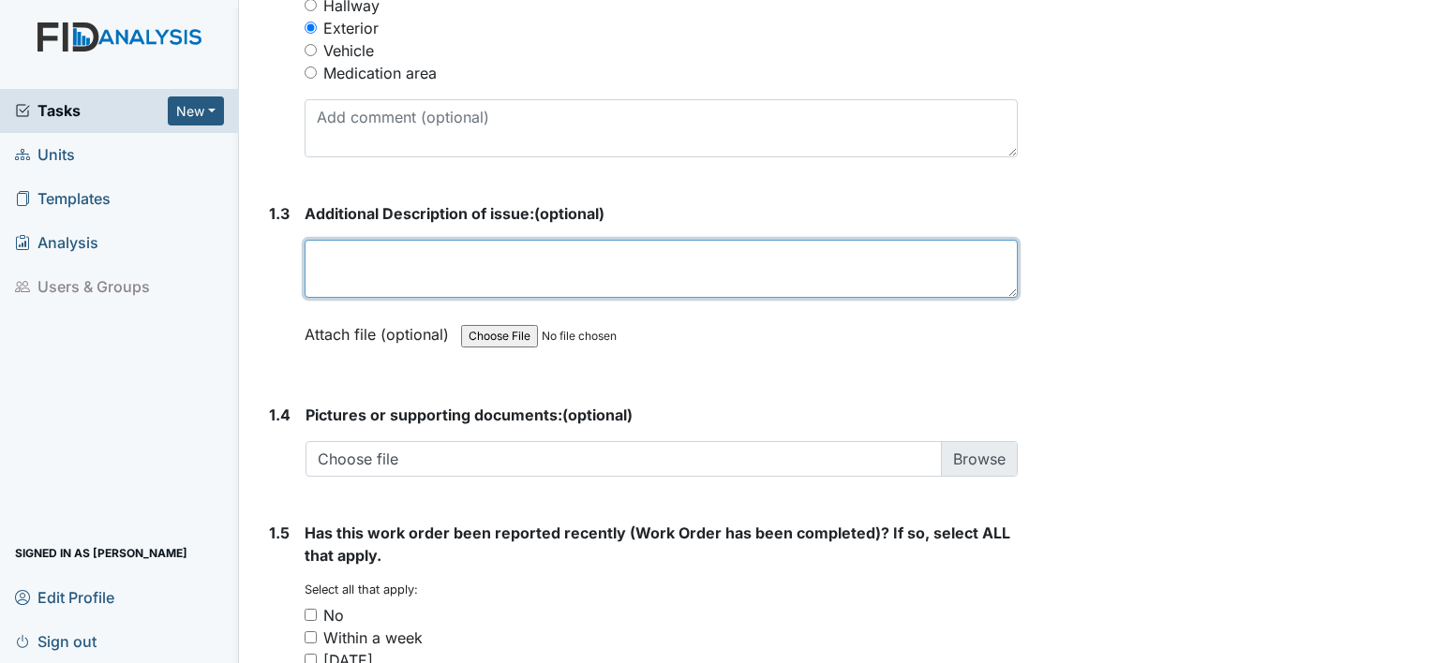
click at [354, 269] on textarea at bounding box center [660, 269] width 713 height 58
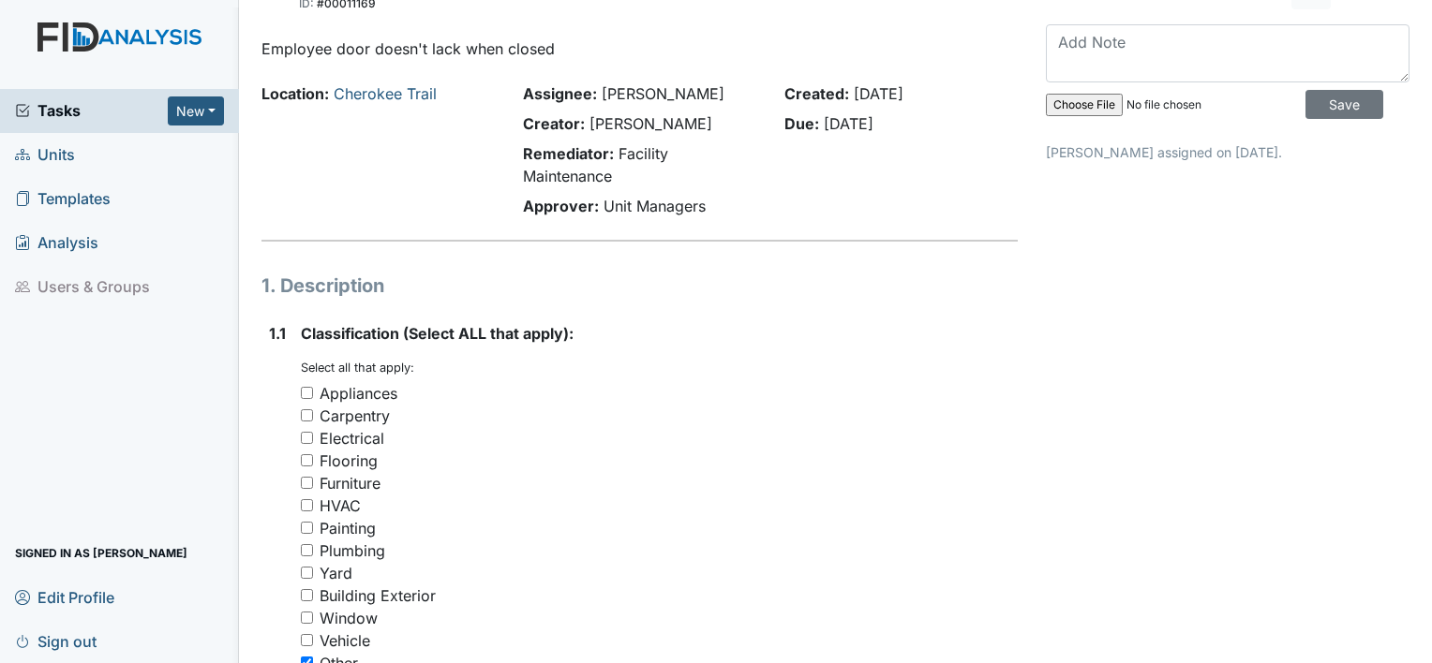
scroll to position [0, 0]
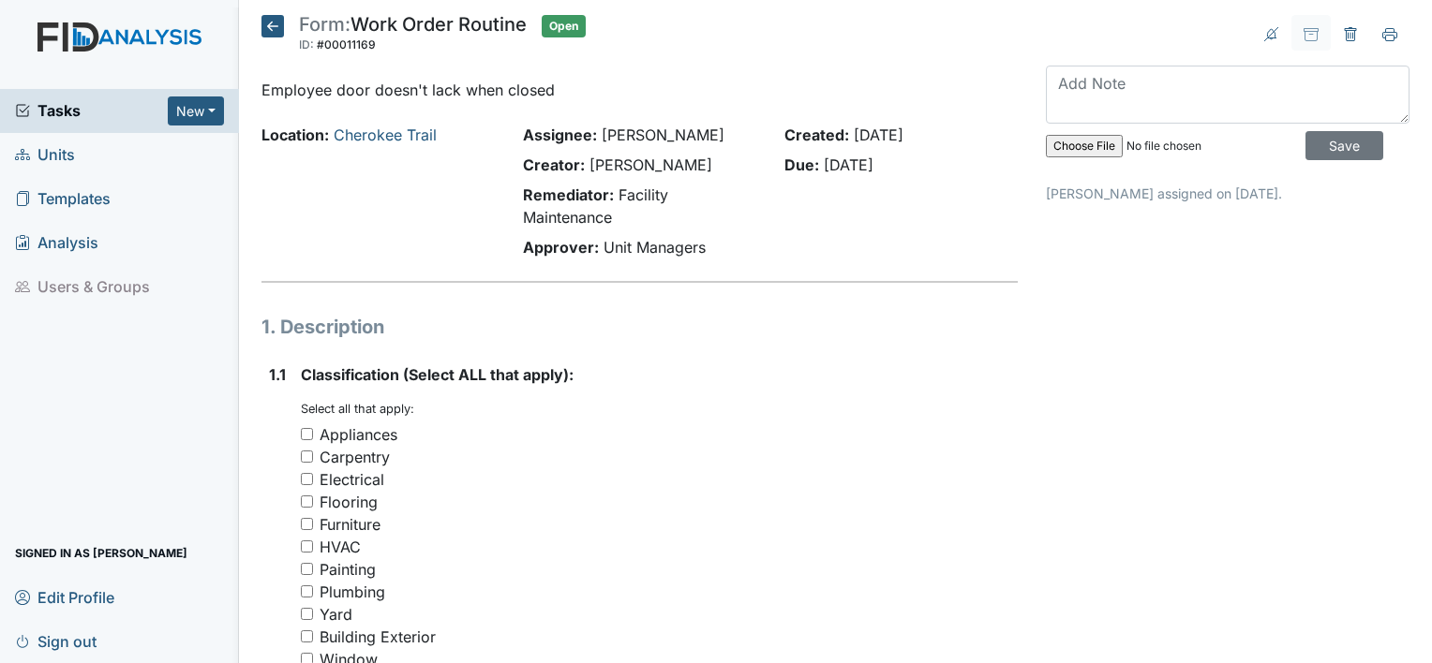
type textarea "Employee room door doesn't latch when closed"
click at [453, 85] on p "Employee door doesn't lack when closed" at bounding box center [639, 90] width 756 height 22
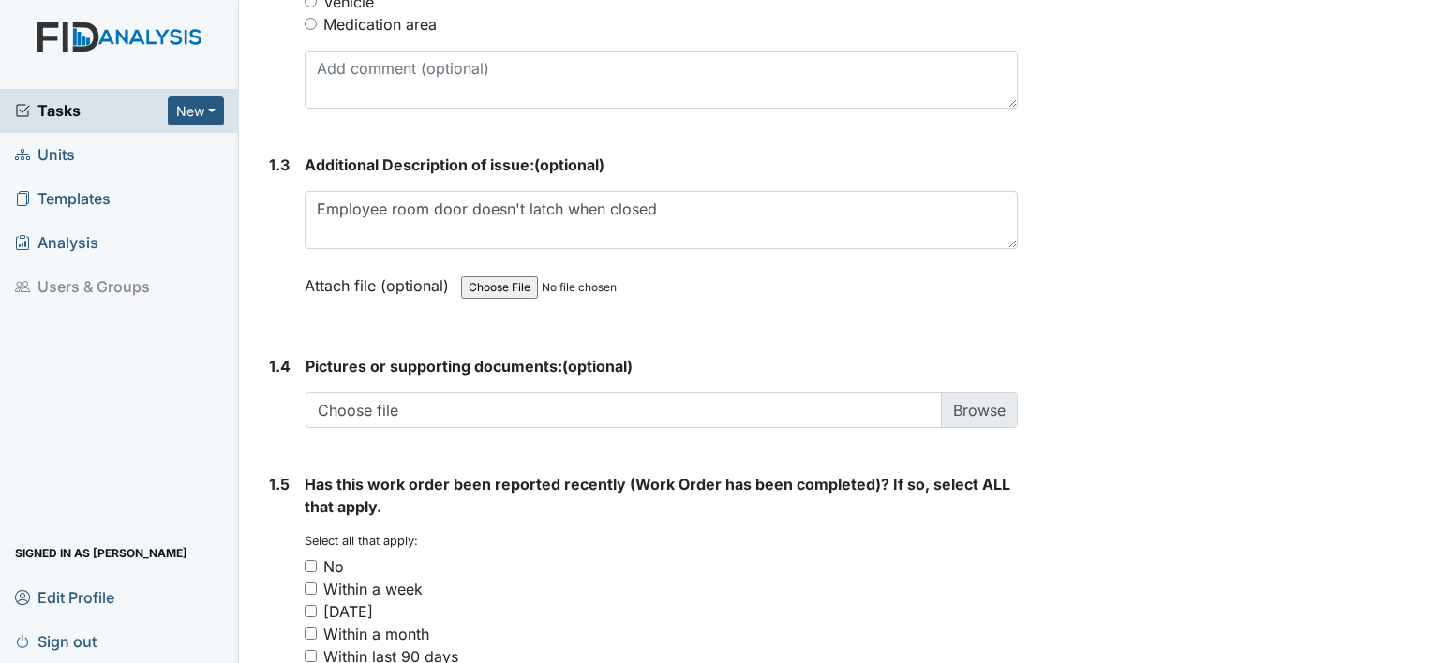
scroll to position [1218, 0]
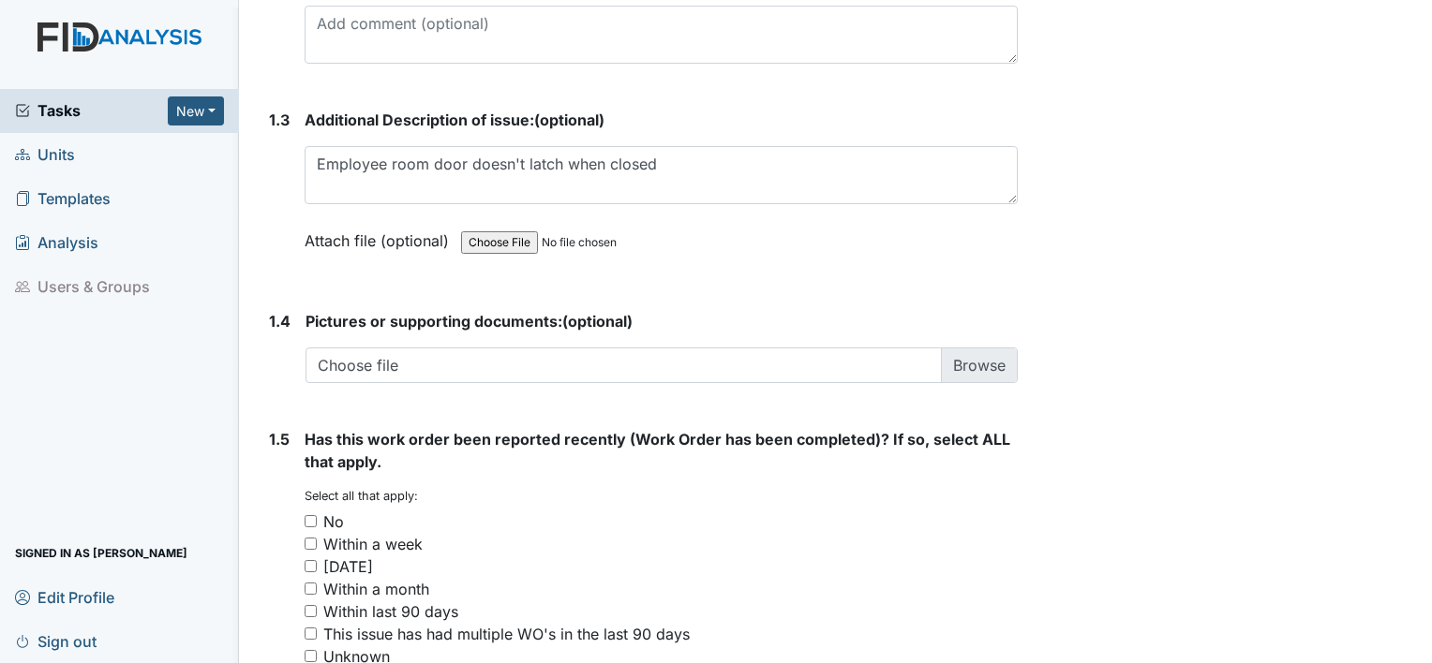
click at [306, 516] on input "No" at bounding box center [310, 521] width 12 height 12
checkbox input "true"
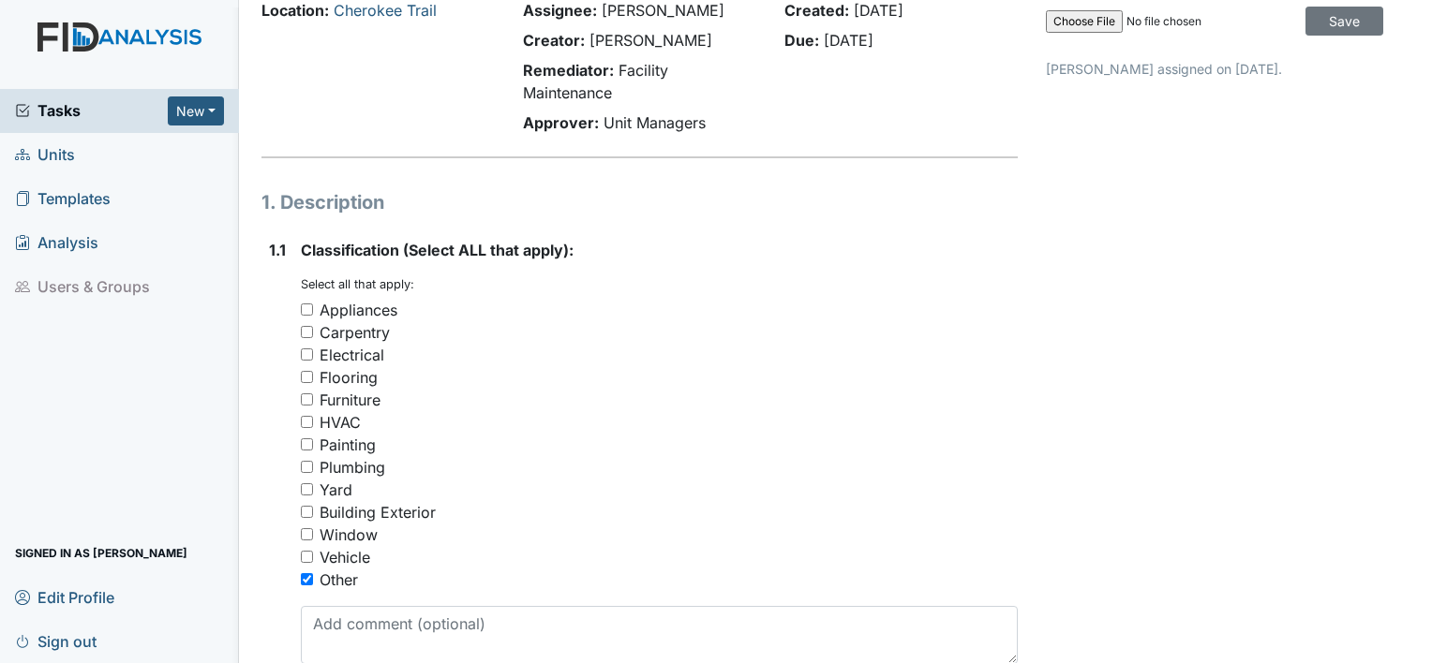
scroll to position [0, 0]
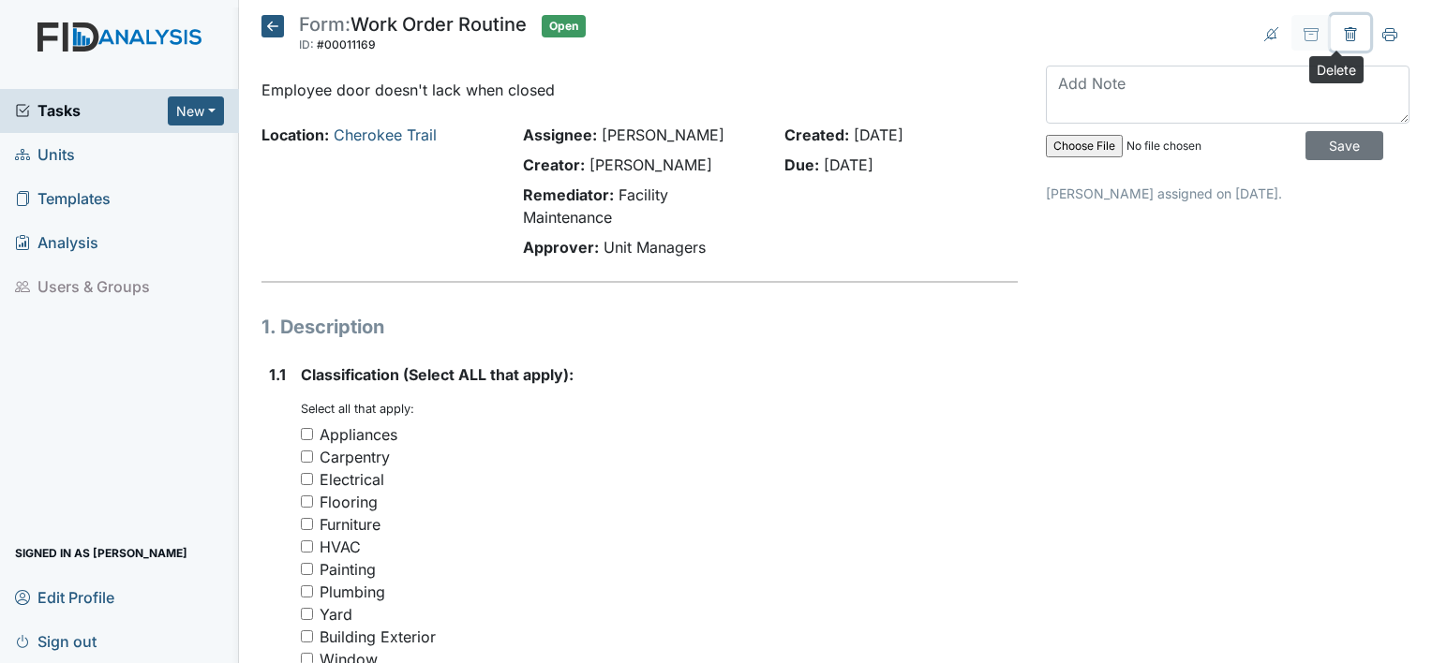
click at [1344, 31] on icon at bounding box center [1350, 34] width 12 height 14
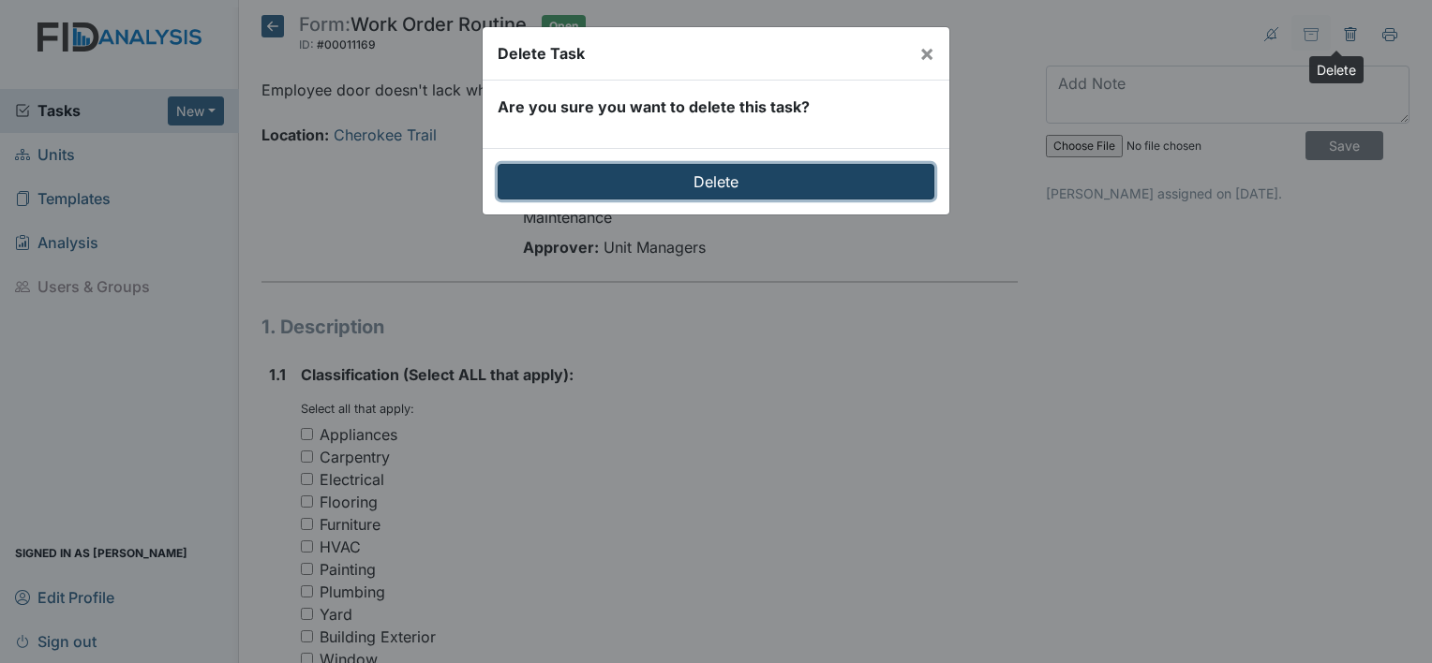
click at [638, 186] on input "Delete" at bounding box center [716, 182] width 437 height 36
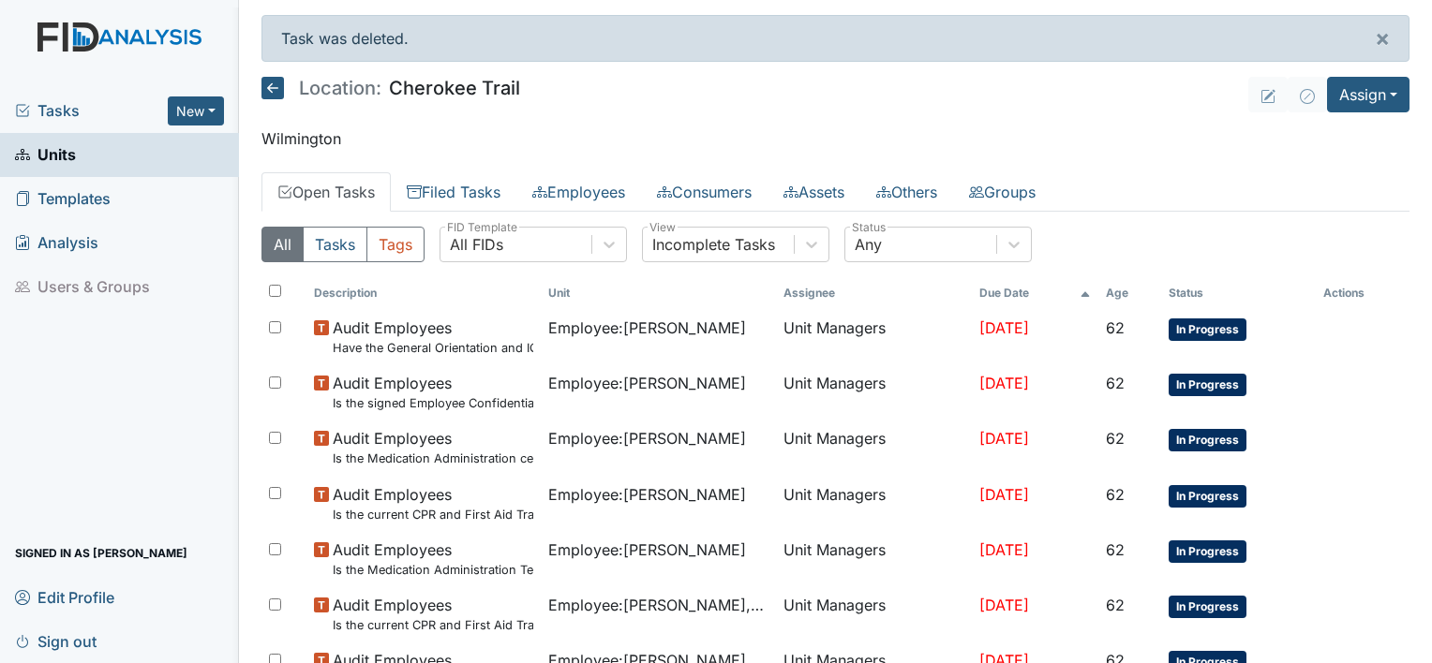
click at [52, 160] on span "Units" at bounding box center [45, 155] width 61 height 29
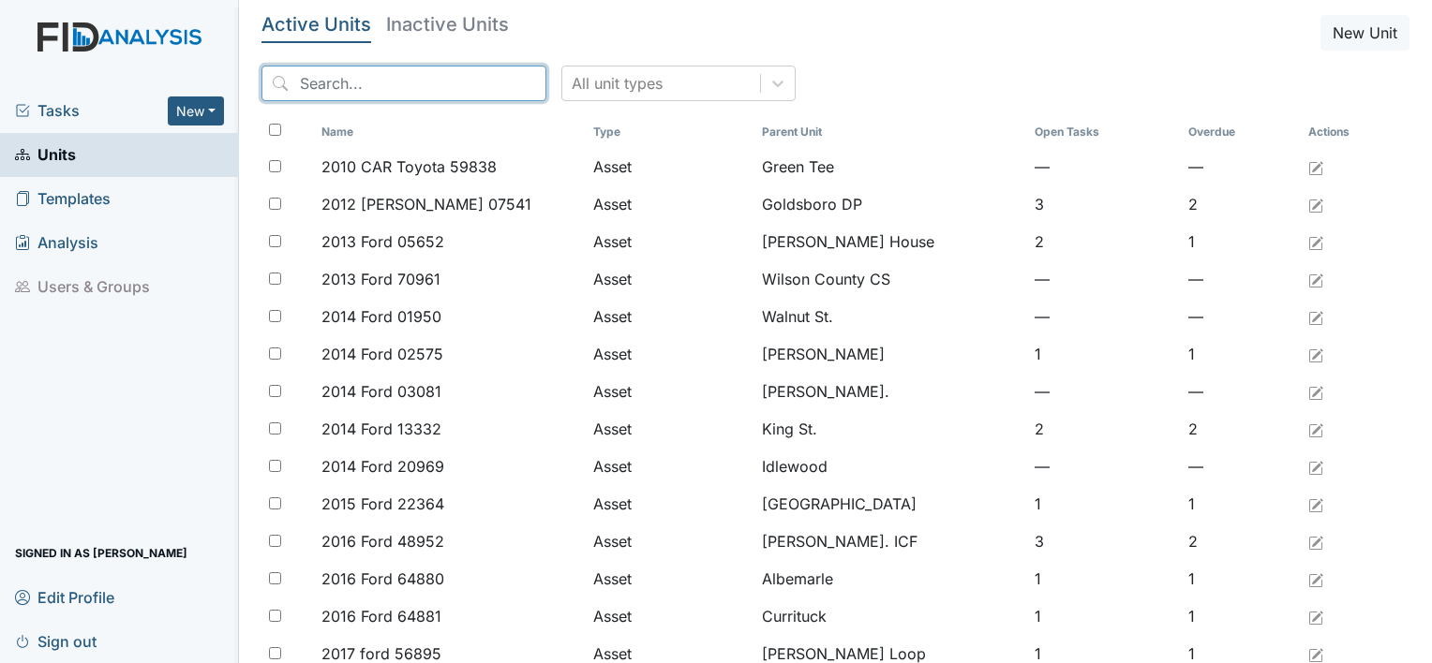
click at [423, 79] on input "search" at bounding box center [403, 84] width 285 height 36
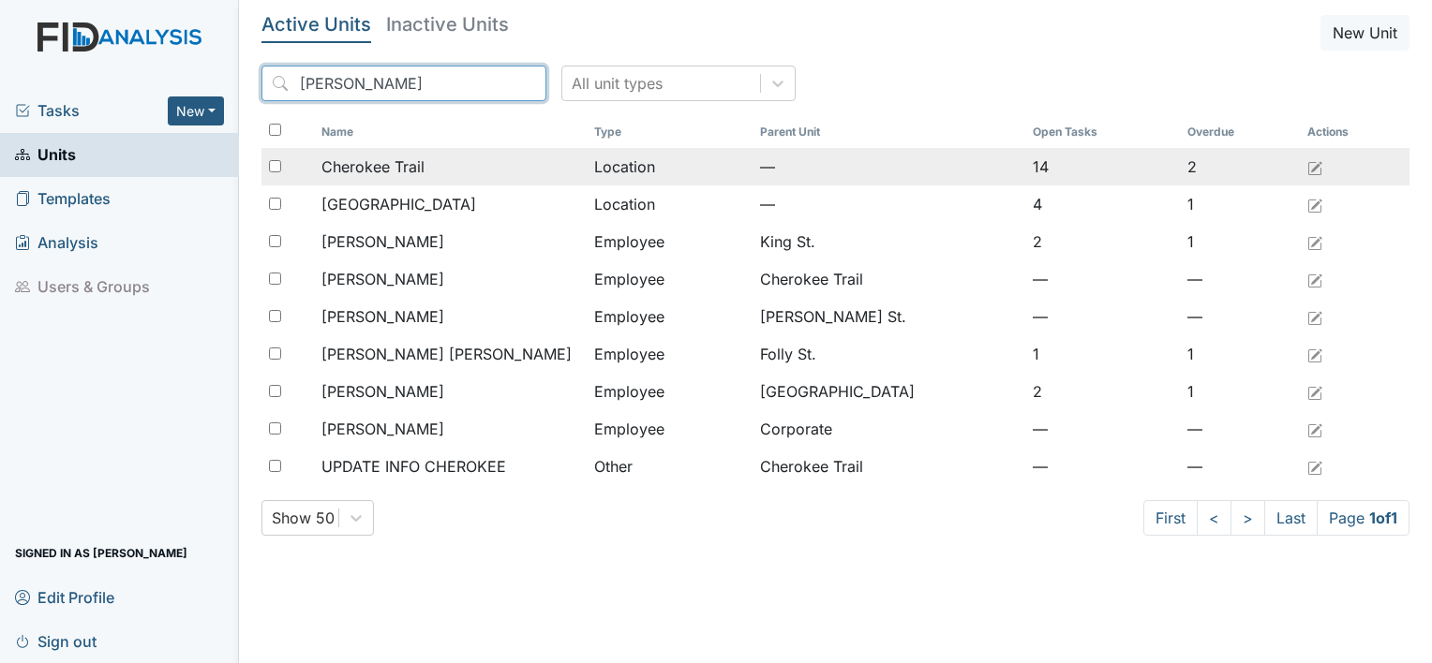
type input "Cher"
click at [401, 161] on span "Cherokee Trail" at bounding box center [372, 167] width 103 height 22
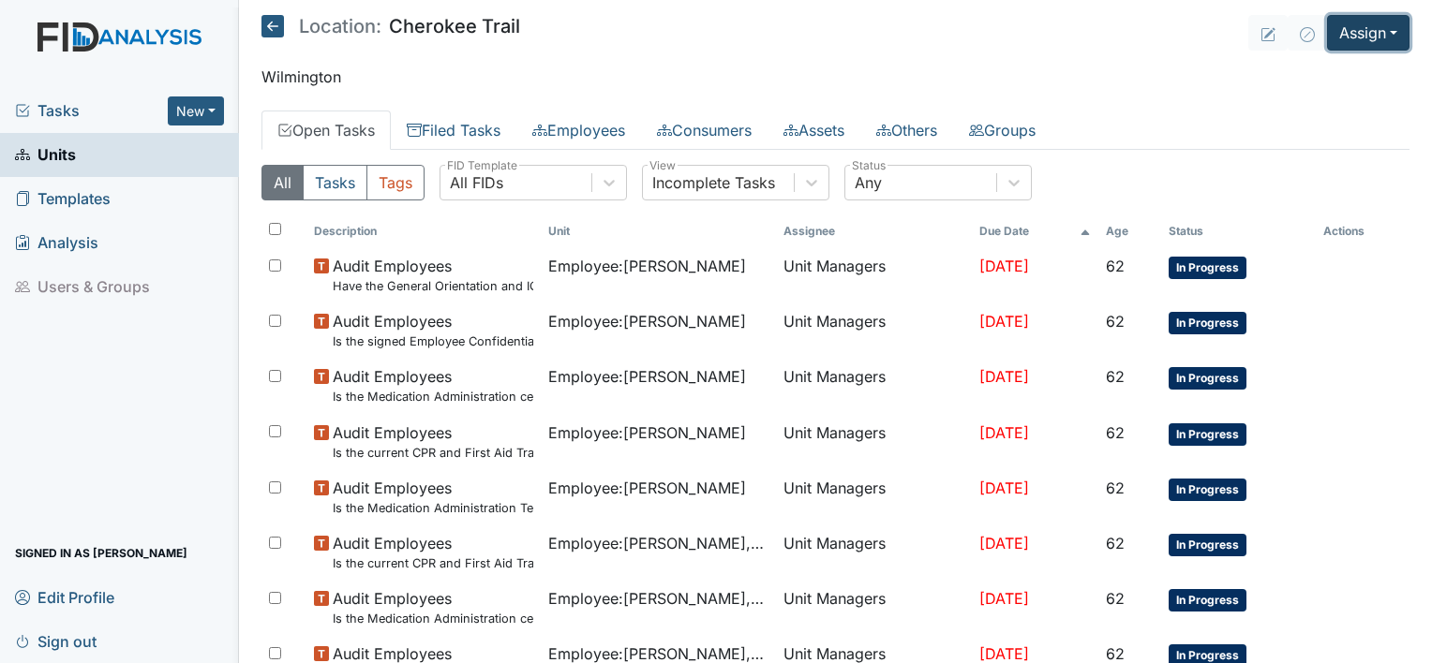
click at [1370, 34] on button "Assign" at bounding box center [1368, 33] width 82 height 36
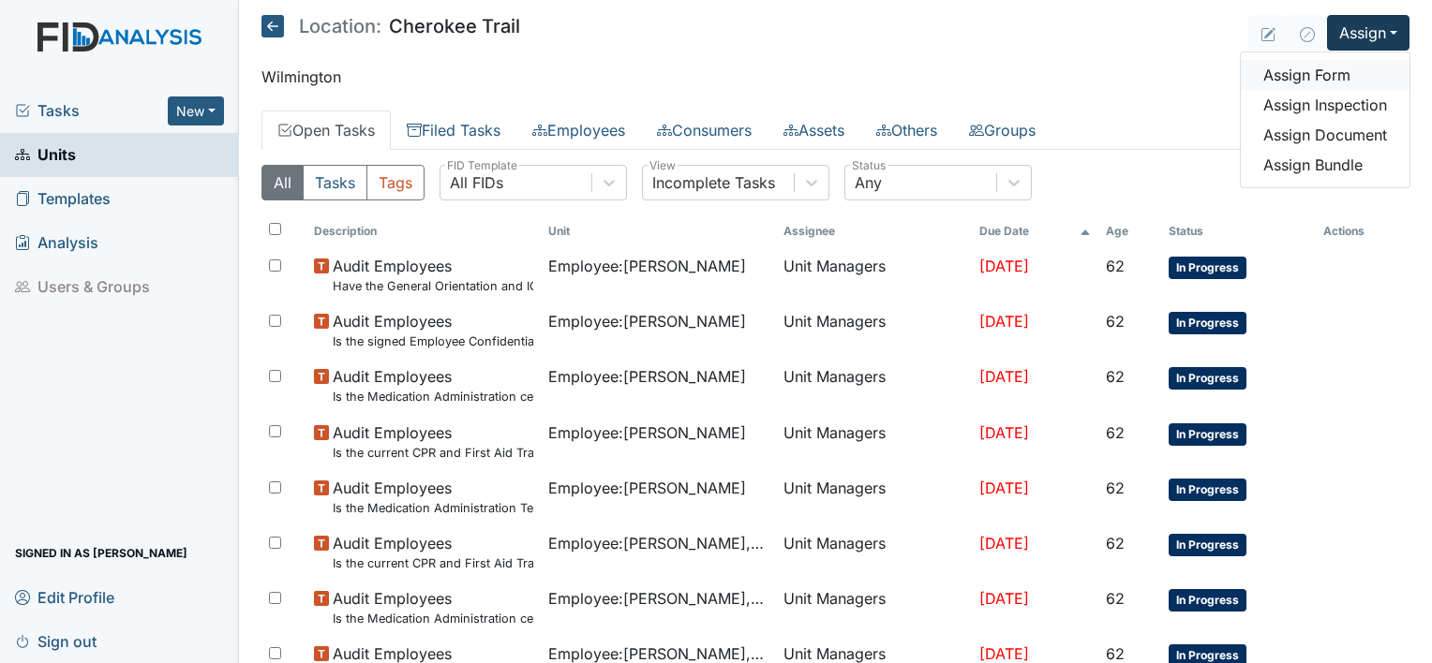
click at [1324, 76] on link "Assign Form" at bounding box center [1324, 75] width 169 height 30
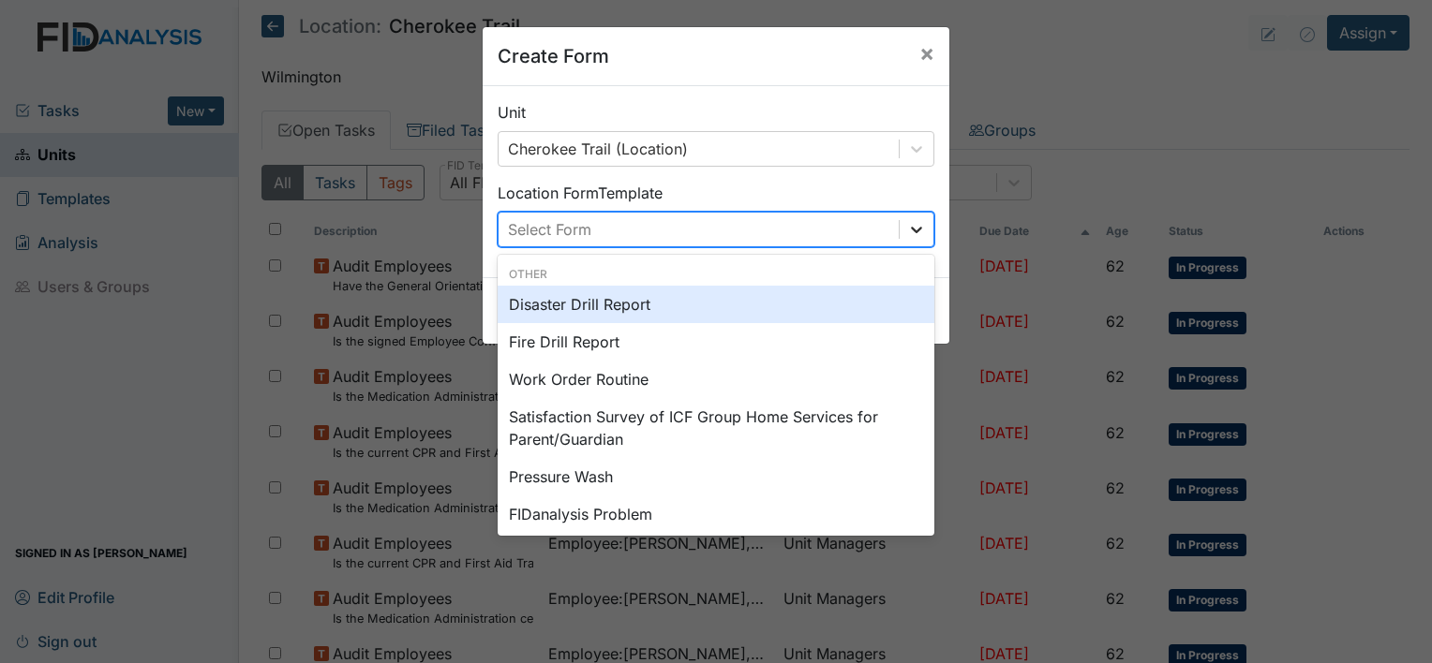
click at [916, 224] on icon at bounding box center [916, 229] width 19 height 19
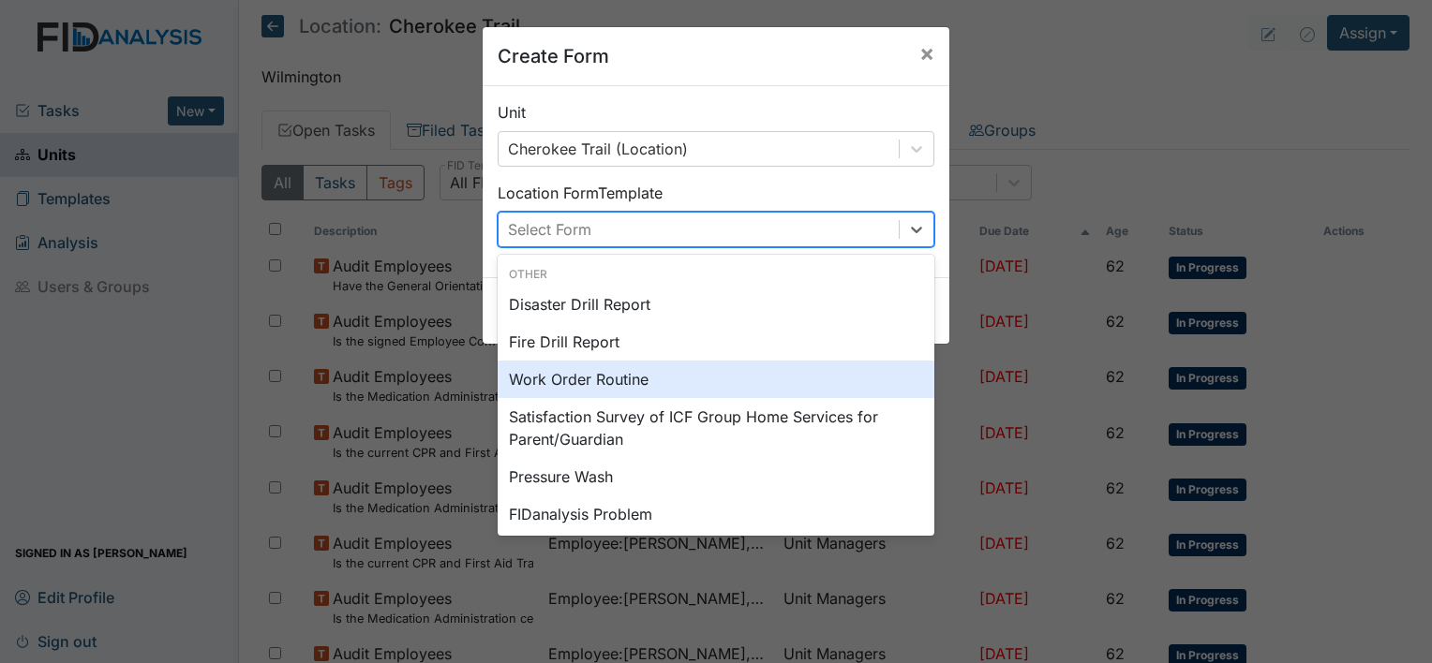
click at [558, 372] on div "Work Order Routine" at bounding box center [716, 379] width 437 height 37
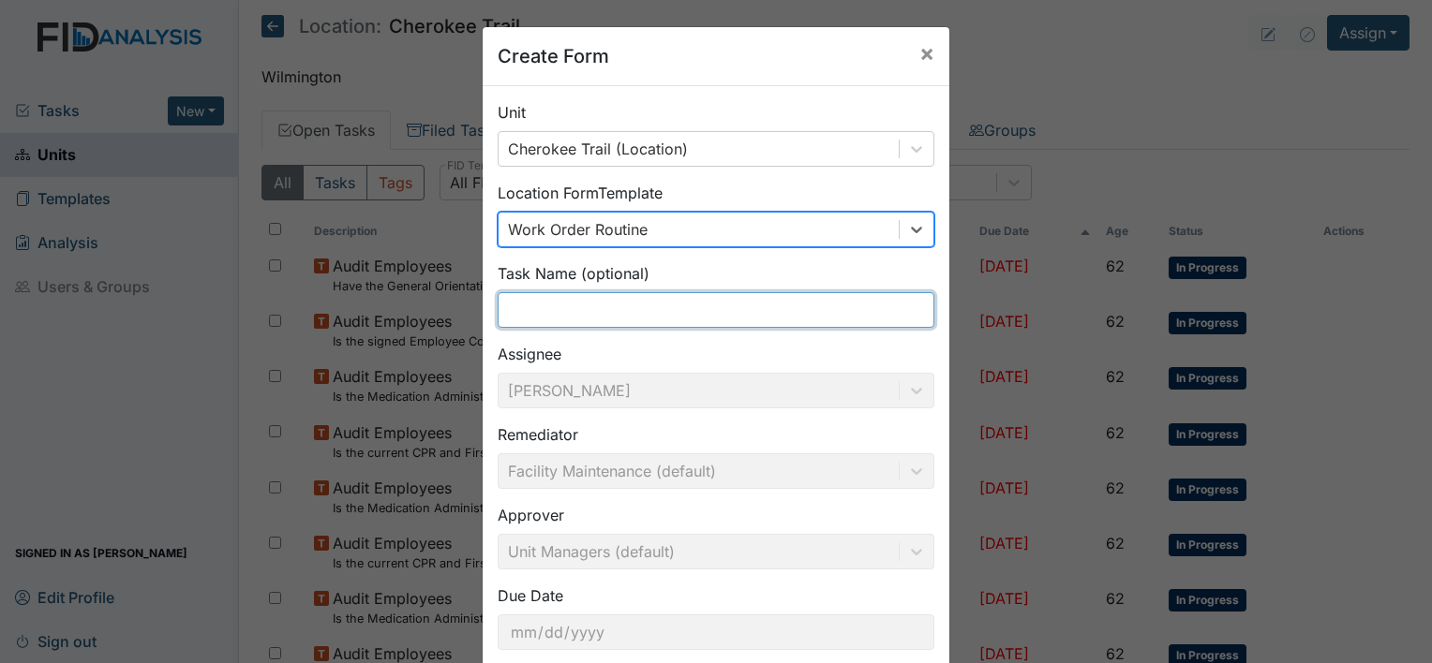
click at [566, 304] on input "text" at bounding box center [716, 310] width 437 height 36
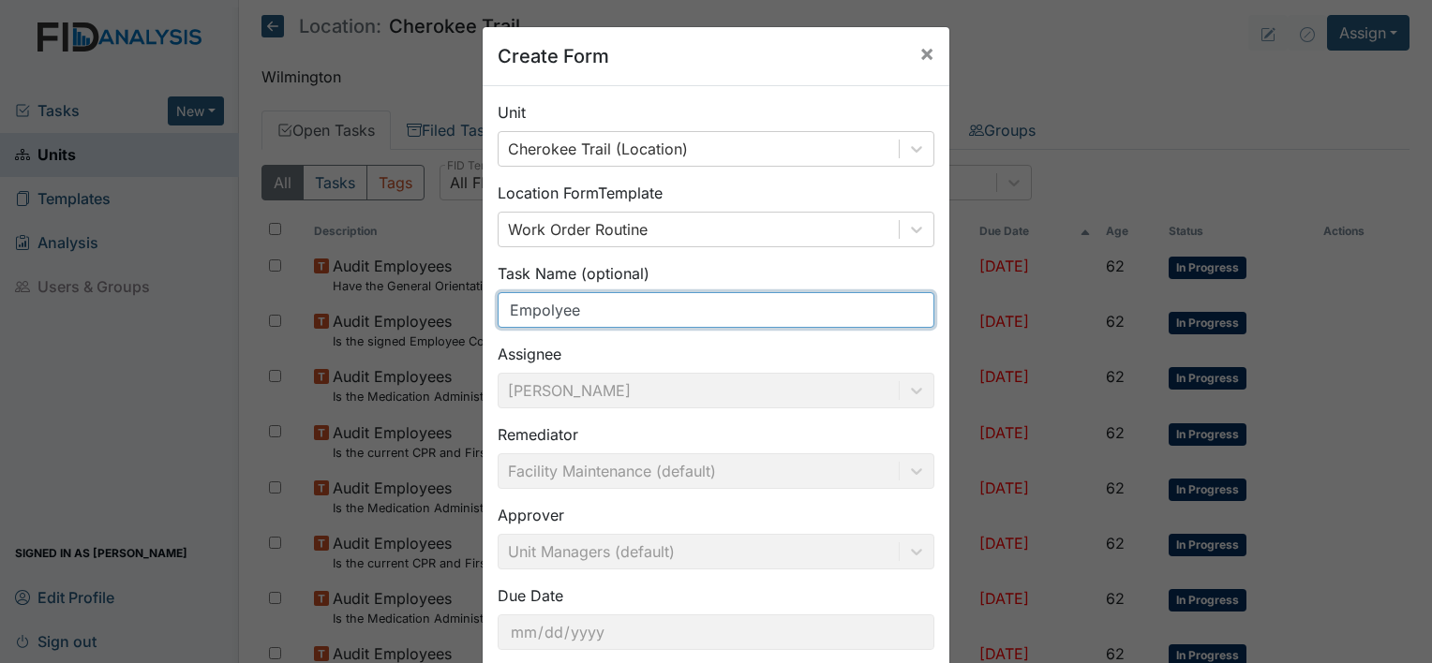
click at [572, 309] on input "Empolyee" at bounding box center [716, 310] width 437 height 36
type input "E"
click at [580, 311] on input "empolyee" at bounding box center [716, 310] width 437 height 36
click at [562, 310] on input "empolyee" at bounding box center [716, 310] width 437 height 36
click at [581, 310] on input "empolyee" at bounding box center [716, 310] width 437 height 36
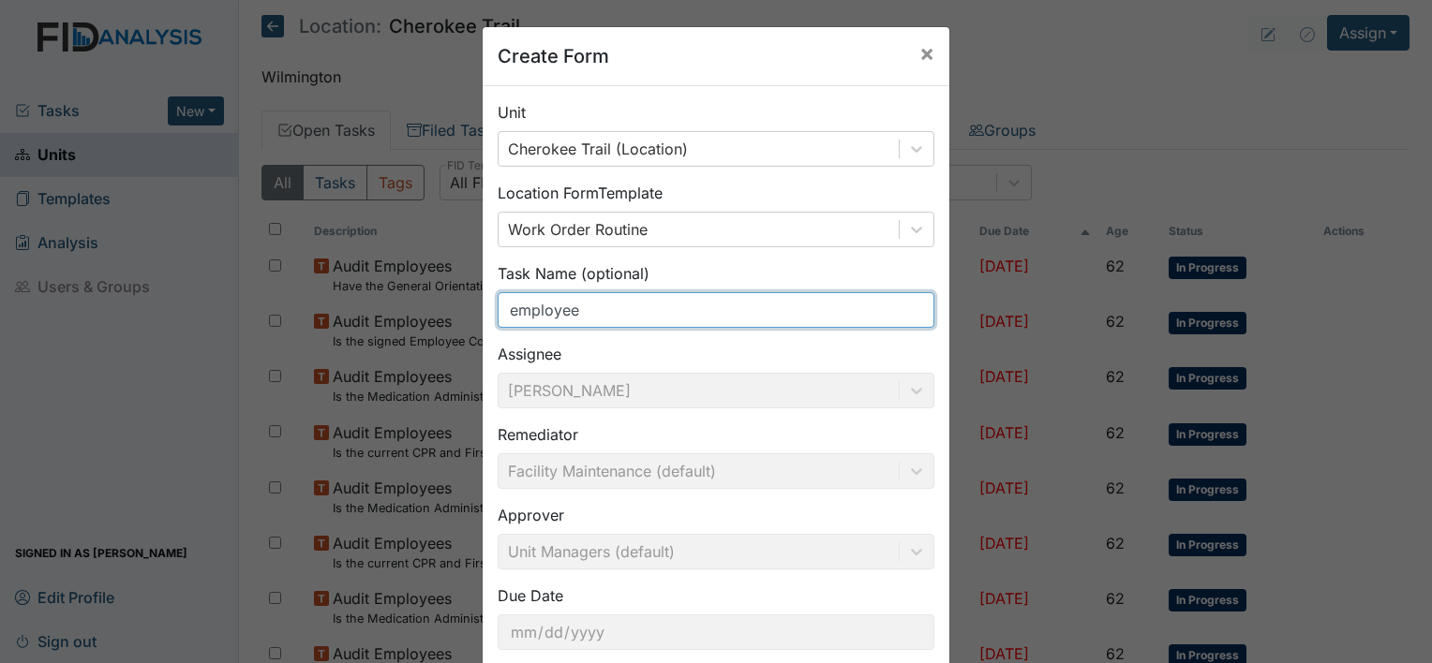
click at [603, 304] on input "employee" at bounding box center [716, 310] width 437 height 36
drag, startPoint x: 822, startPoint y: 309, endPoint x: 856, endPoint y: 311, distance: 34.7
click at [824, 310] on input "employee room door doesn't latch when door close" at bounding box center [716, 310] width 437 height 36
drag, startPoint x: 884, startPoint y: 307, endPoint x: 901, endPoint y: 321, distance: 22.7
click at [899, 322] on input "employee room door doesn't latch when door is close" at bounding box center [716, 310] width 437 height 36
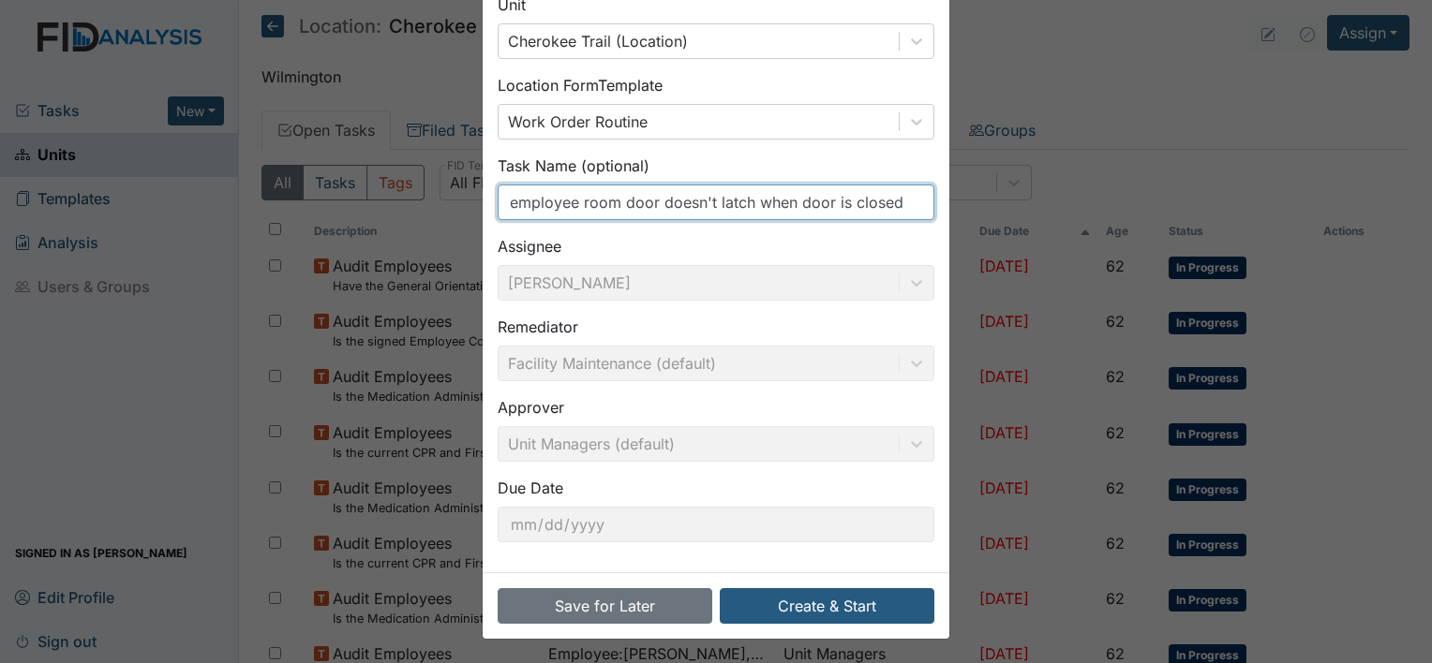
scroll to position [109, 0]
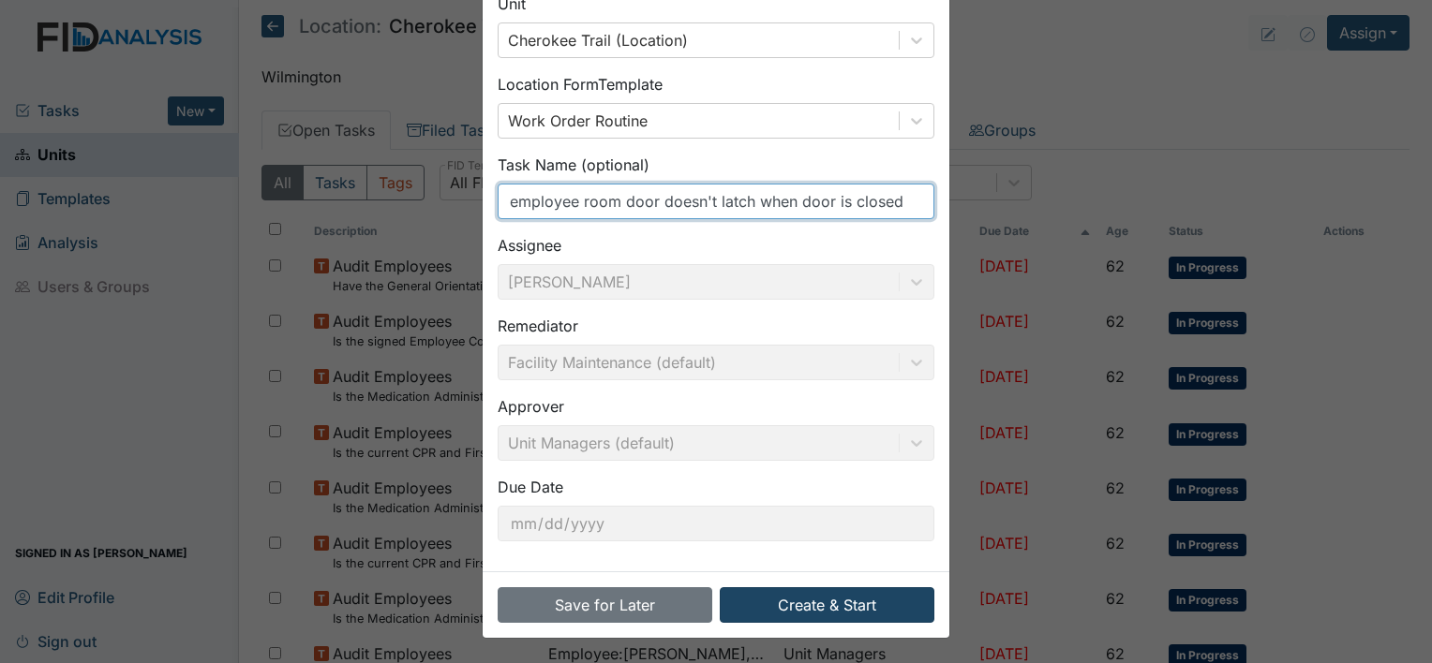
type input "employee room door doesn't latch when door is closed"
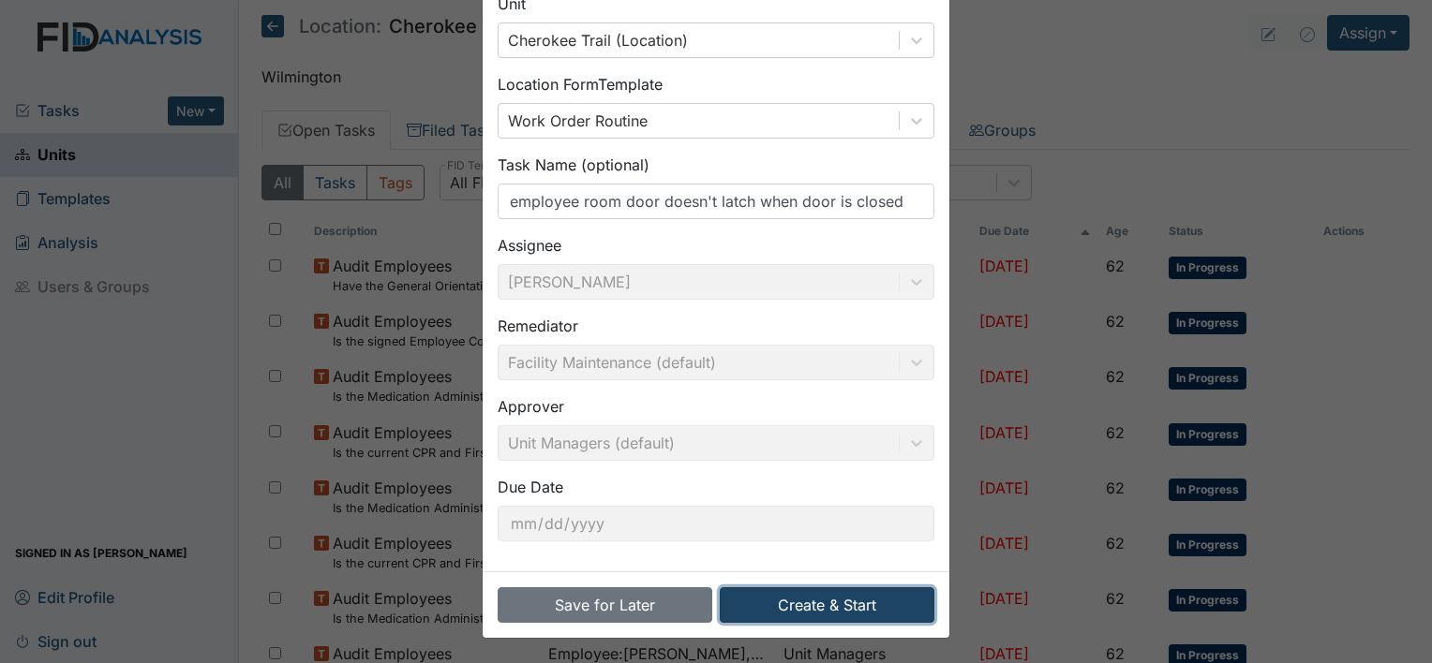
click at [785, 608] on button "Create & Start" at bounding box center [827, 605] width 215 height 36
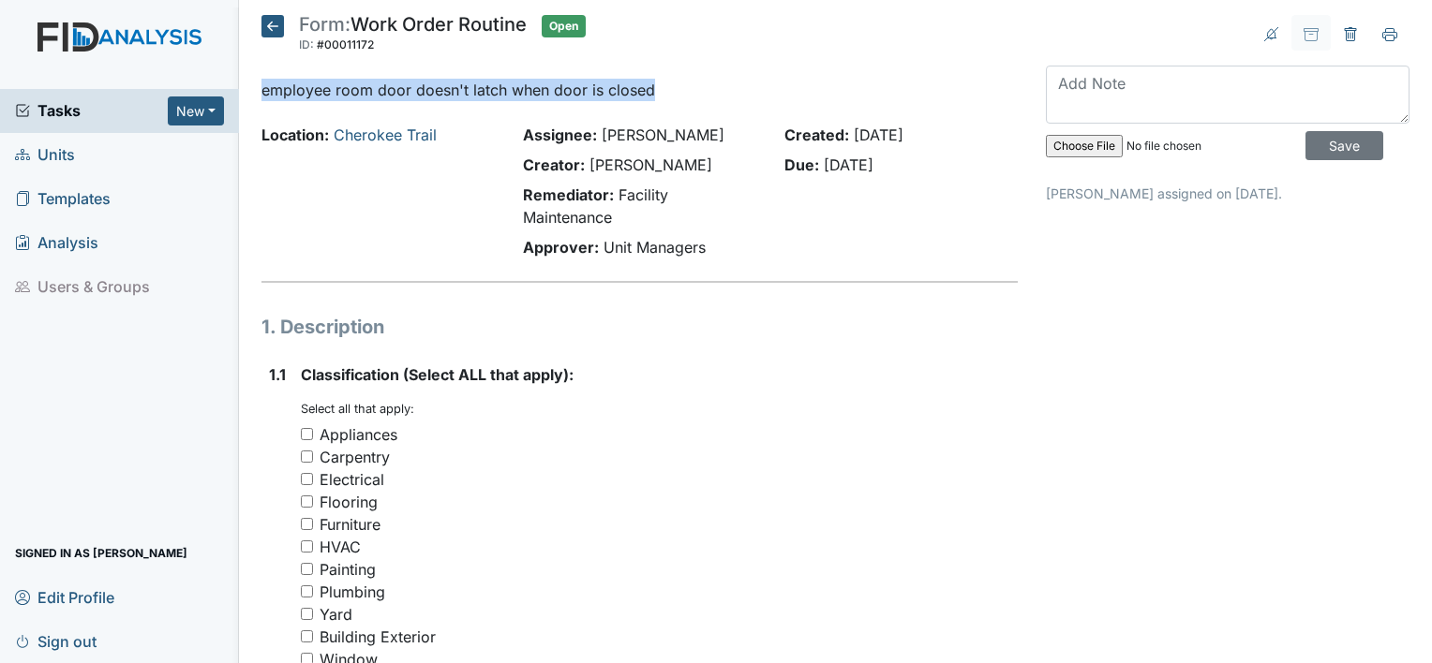
drag, startPoint x: 259, startPoint y: 82, endPoint x: 661, endPoint y: 95, distance: 402.1
drag, startPoint x: 661, startPoint y: 95, endPoint x: 630, endPoint y: 89, distance: 31.4
copy p "employee room door doesn't latch when door is closed"
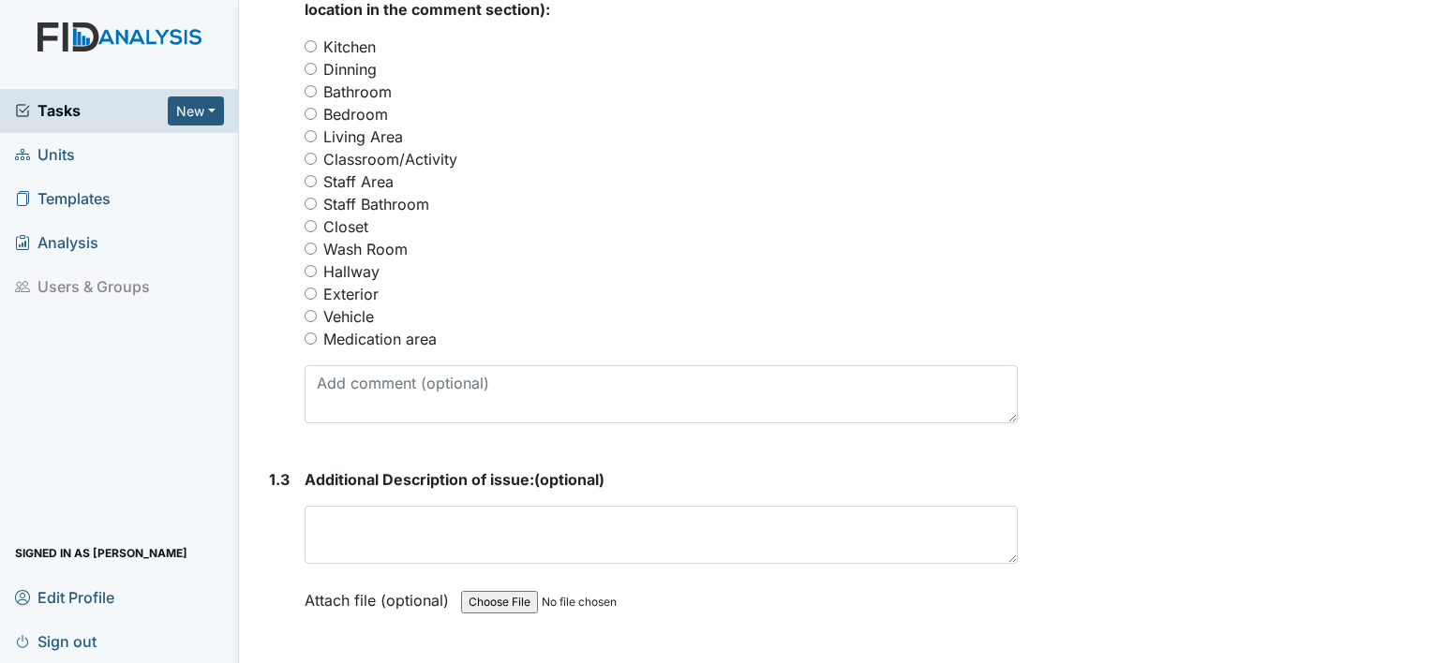
scroll to position [1031, 0]
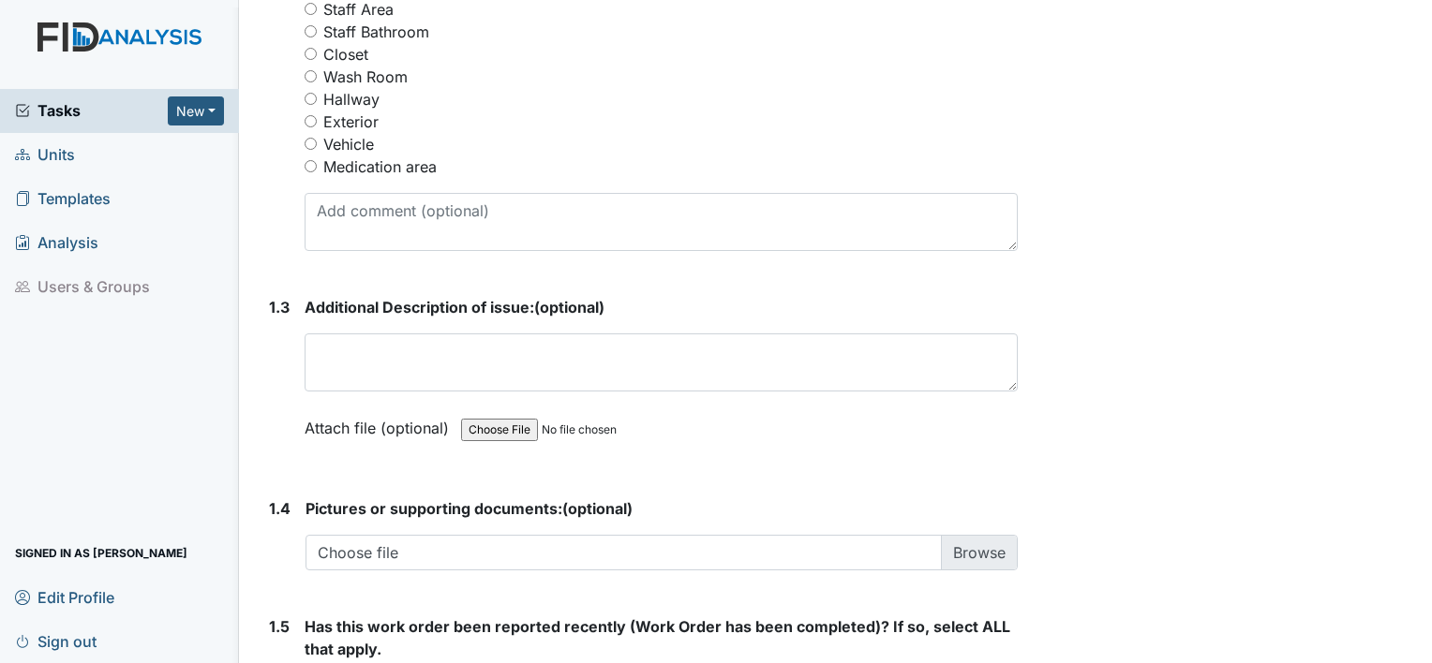
click at [315, 117] on input "Exterior" at bounding box center [310, 121] width 12 height 12
radio input "true"
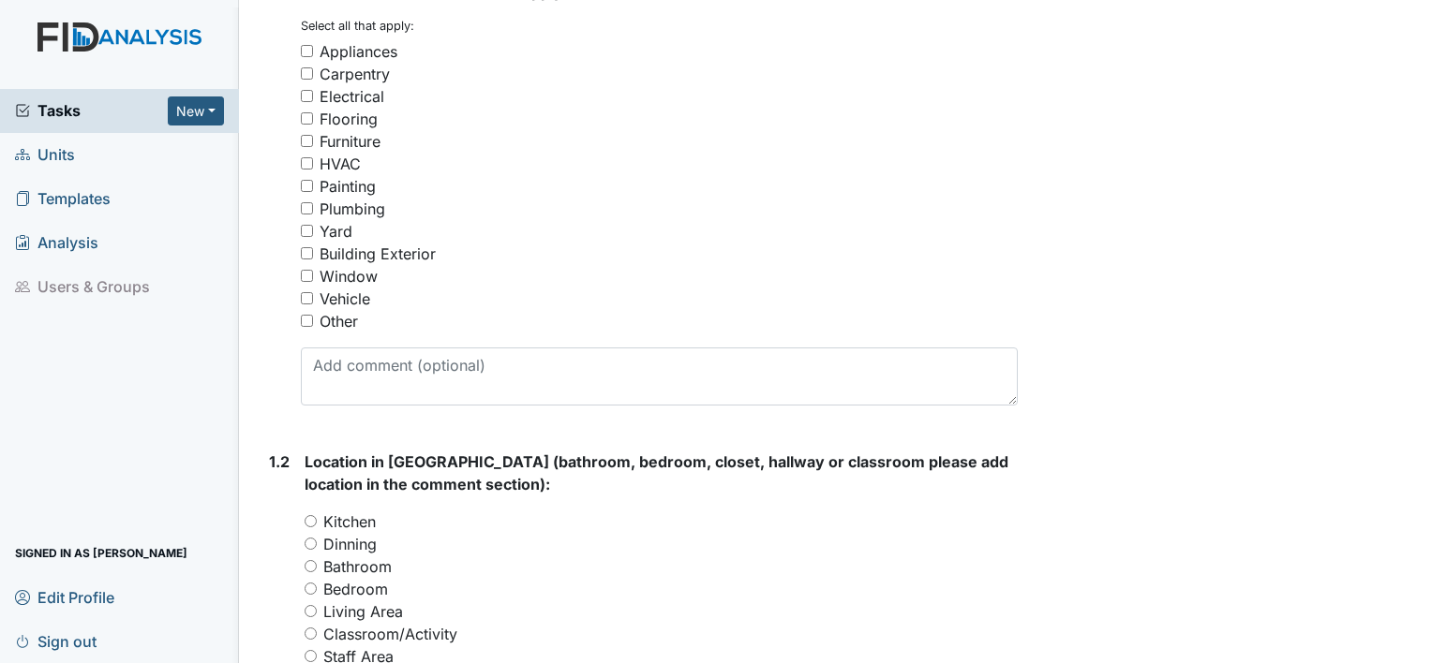
scroll to position [375, 0]
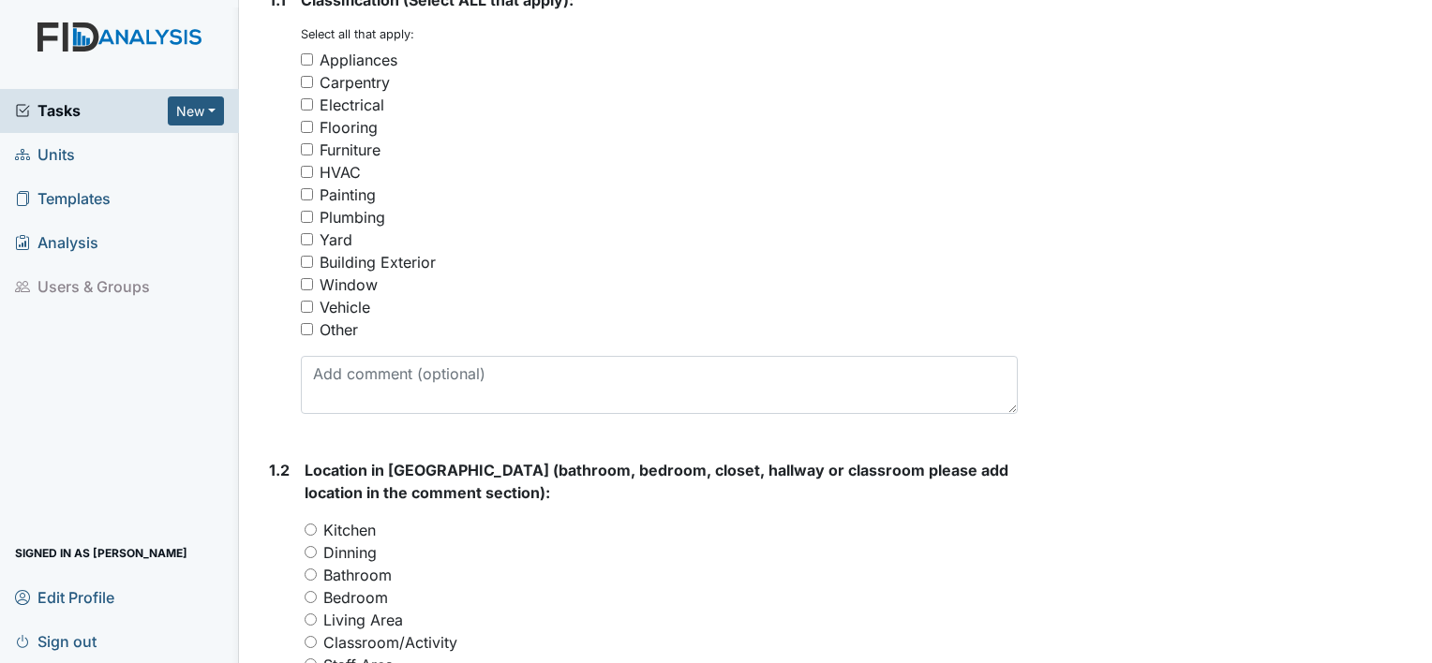
click at [312, 334] on div "Other" at bounding box center [659, 330] width 717 height 22
click at [306, 327] on input "Other" at bounding box center [307, 329] width 12 height 12
checkbox input "true"
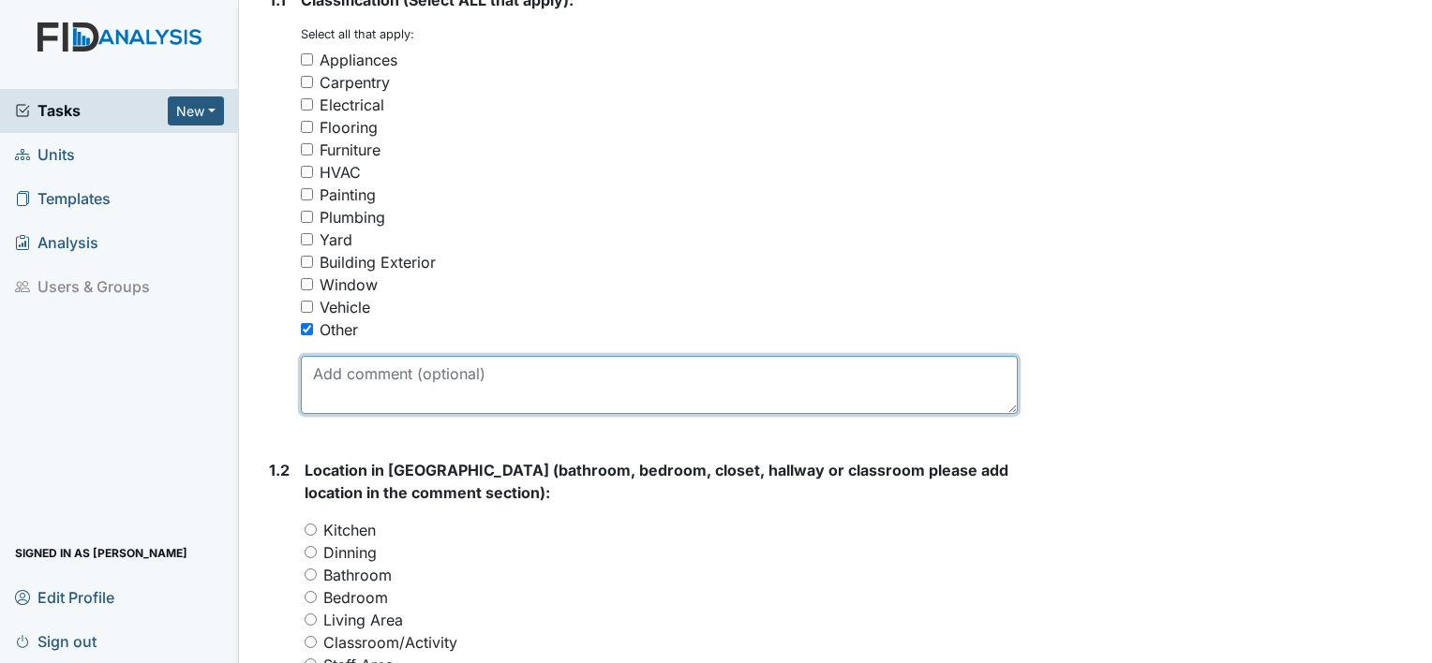
click at [334, 381] on textarea at bounding box center [659, 385] width 717 height 58
type textarea "d"
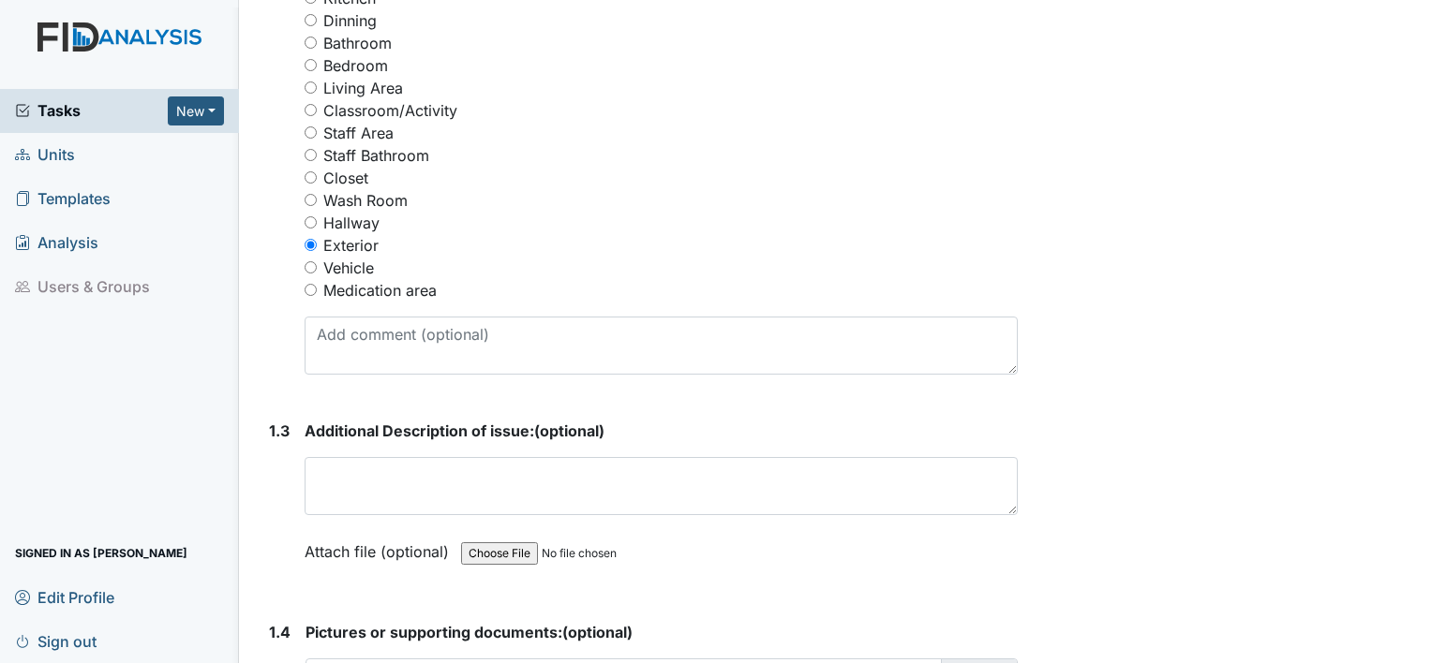
scroll to position [1031, 0]
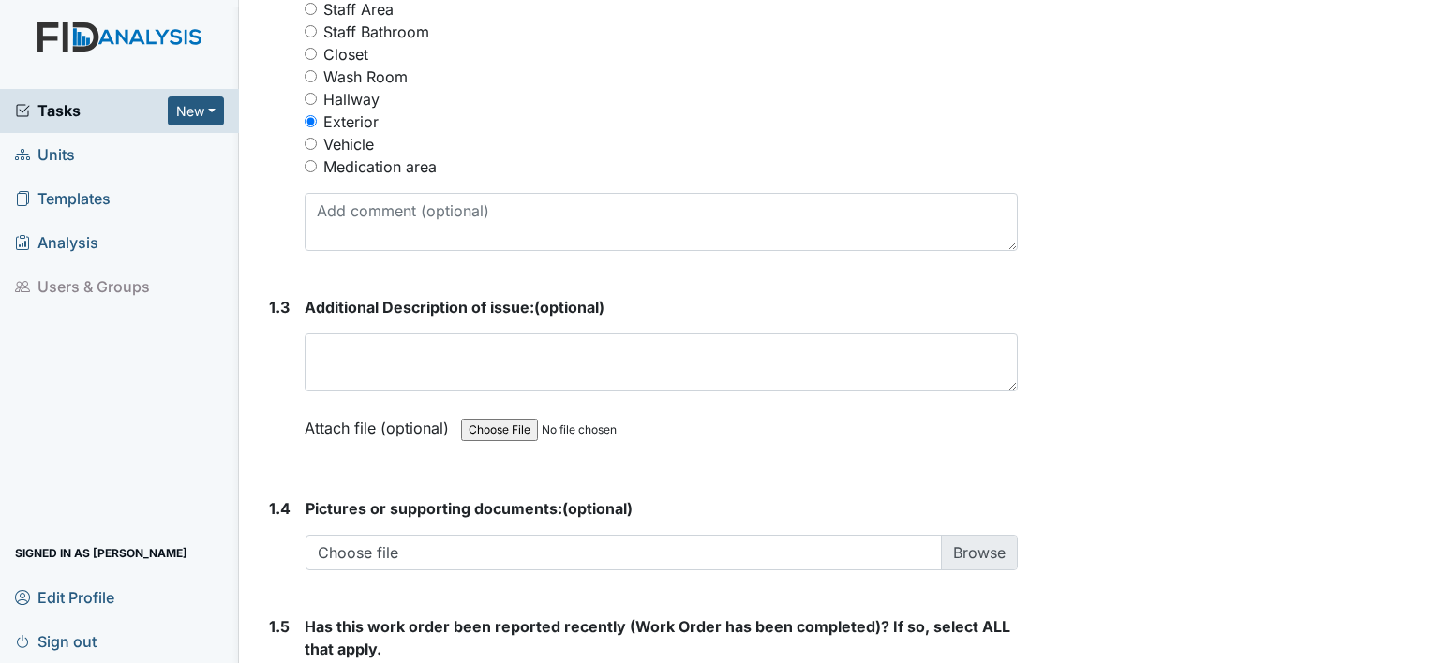
type textarea "Door"
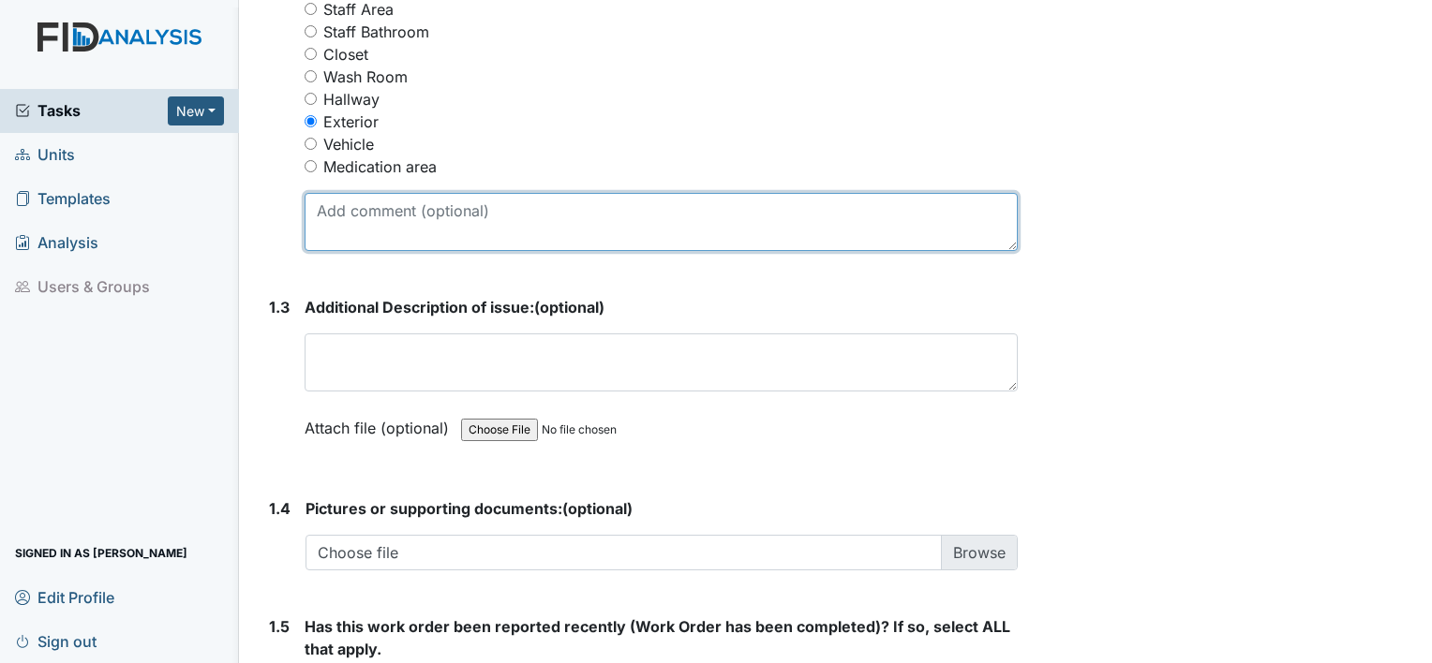
click at [341, 223] on textarea at bounding box center [660, 222] width 713 height 58
drag, startPoint x: 329, startPoint y: 207, endPoint x: 320, endPoint y: 214, distance: 10.7
click at [320, 214] on textarea at bounding box center [660, 222] width 713 height 58
click at [315, 209] on textarea at bounding box center [660, 222] width 713 height 58
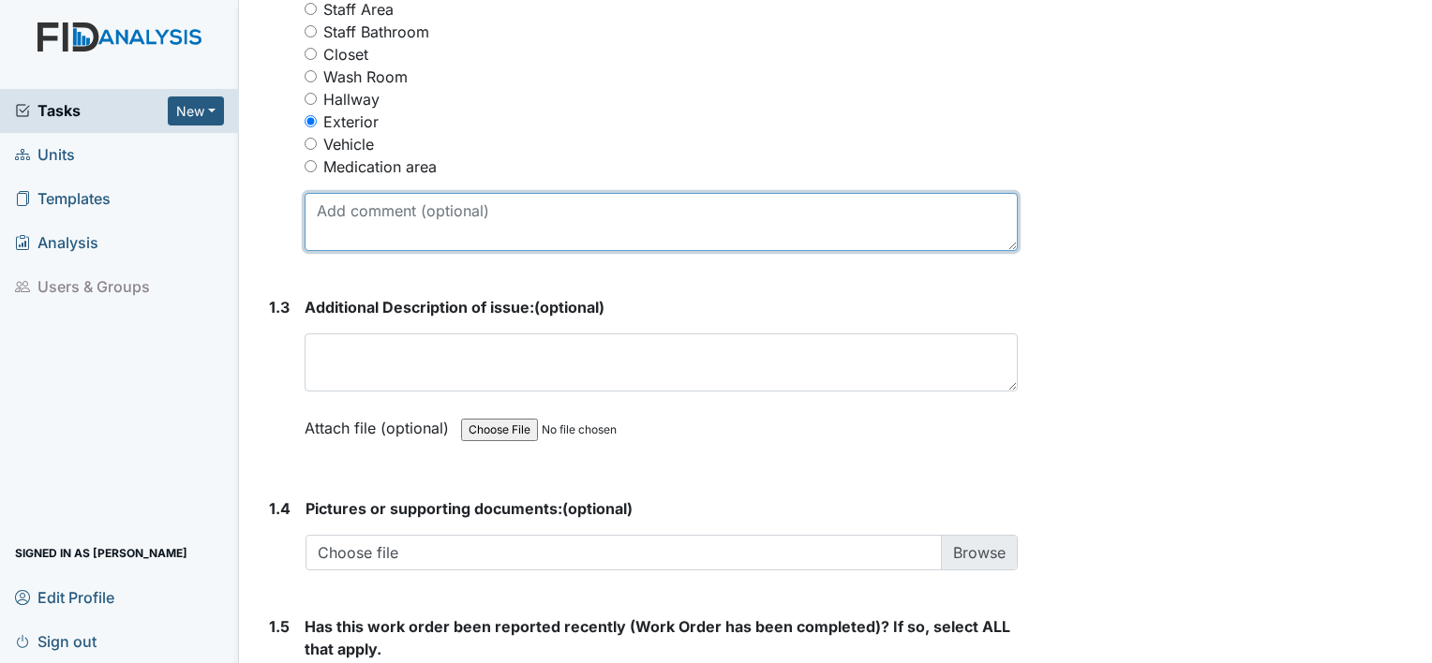
paste textarea "employee room door doesn't latch when door is closed"
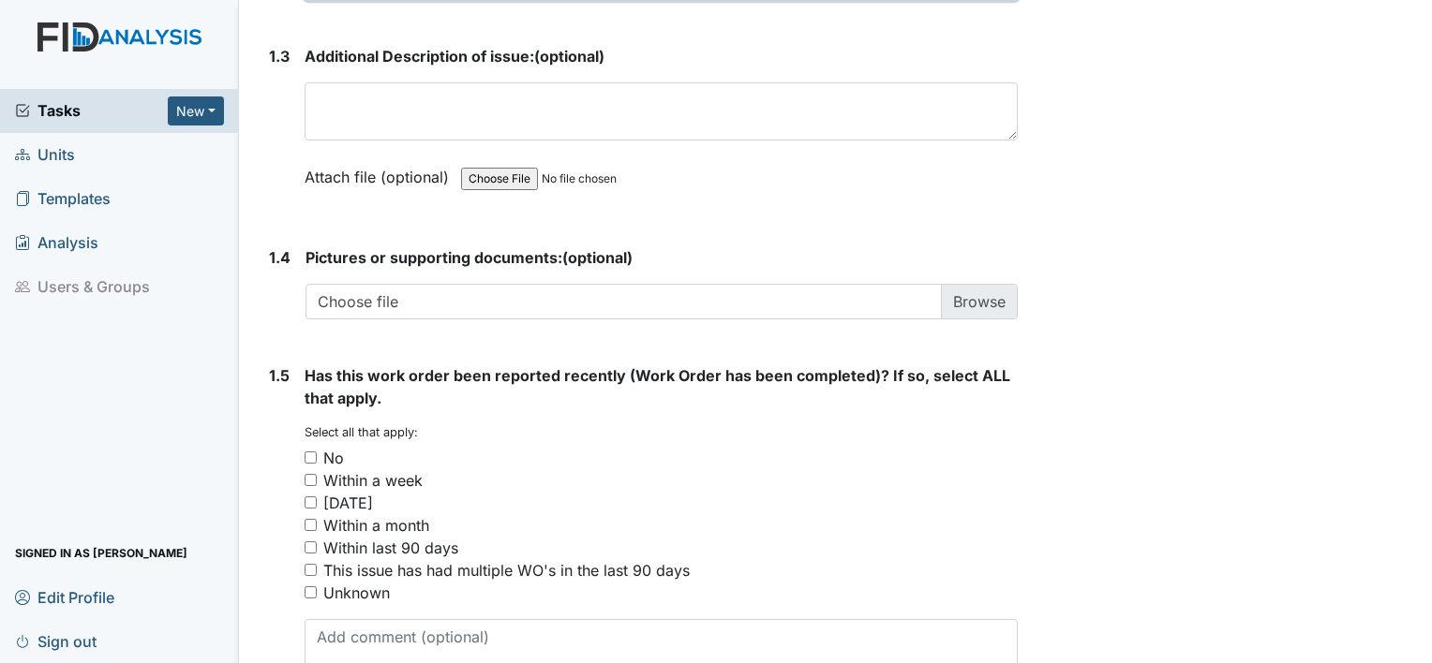
scroll to position [1312, 0]
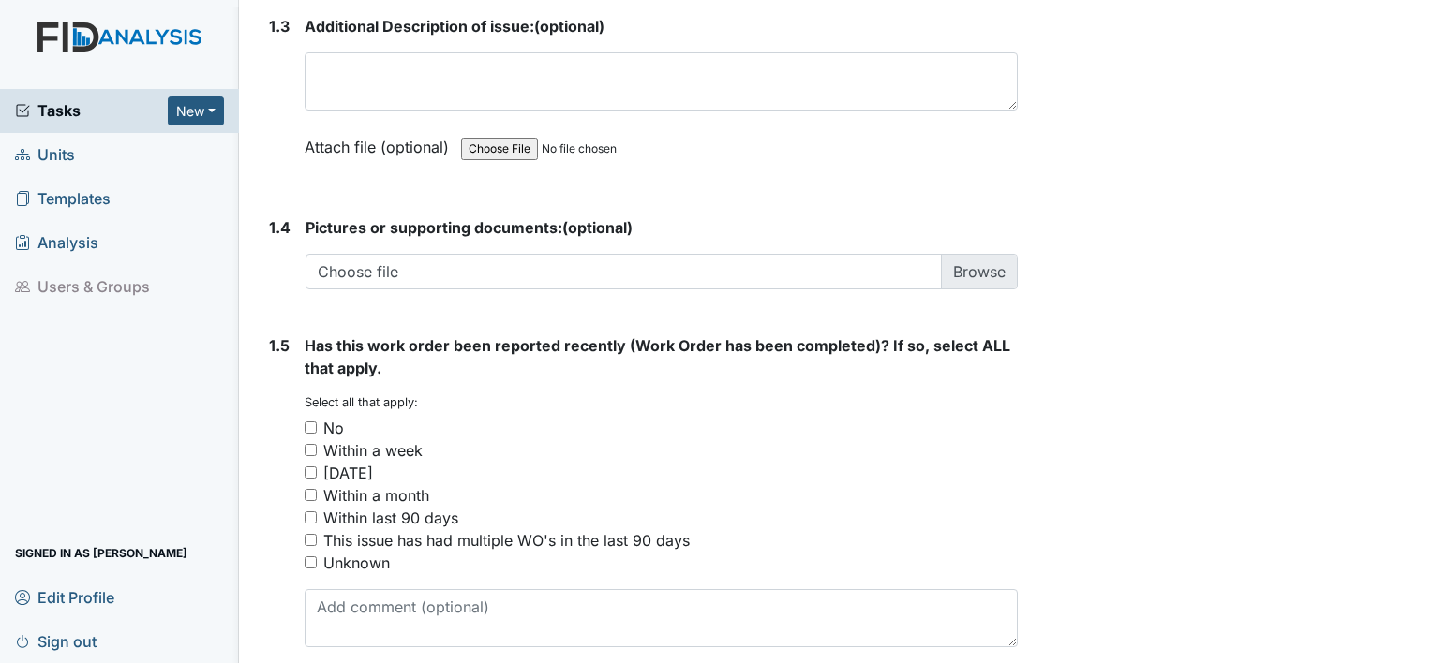
type textarea "employee room door doesn't latch when door is closed"
click at [312, 422] on input "No" at bounding box center [310, 428] width 12 height 12
checkbox input "true"
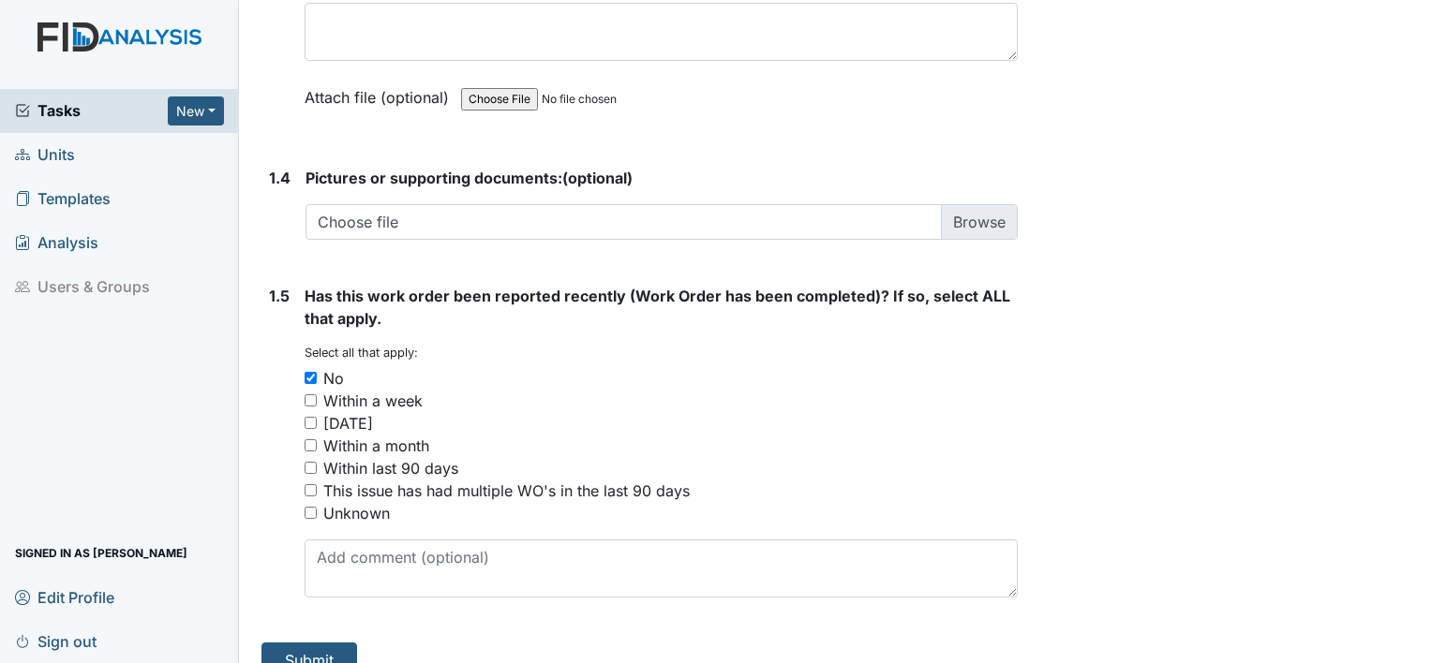
scroll to position [1389, 0]
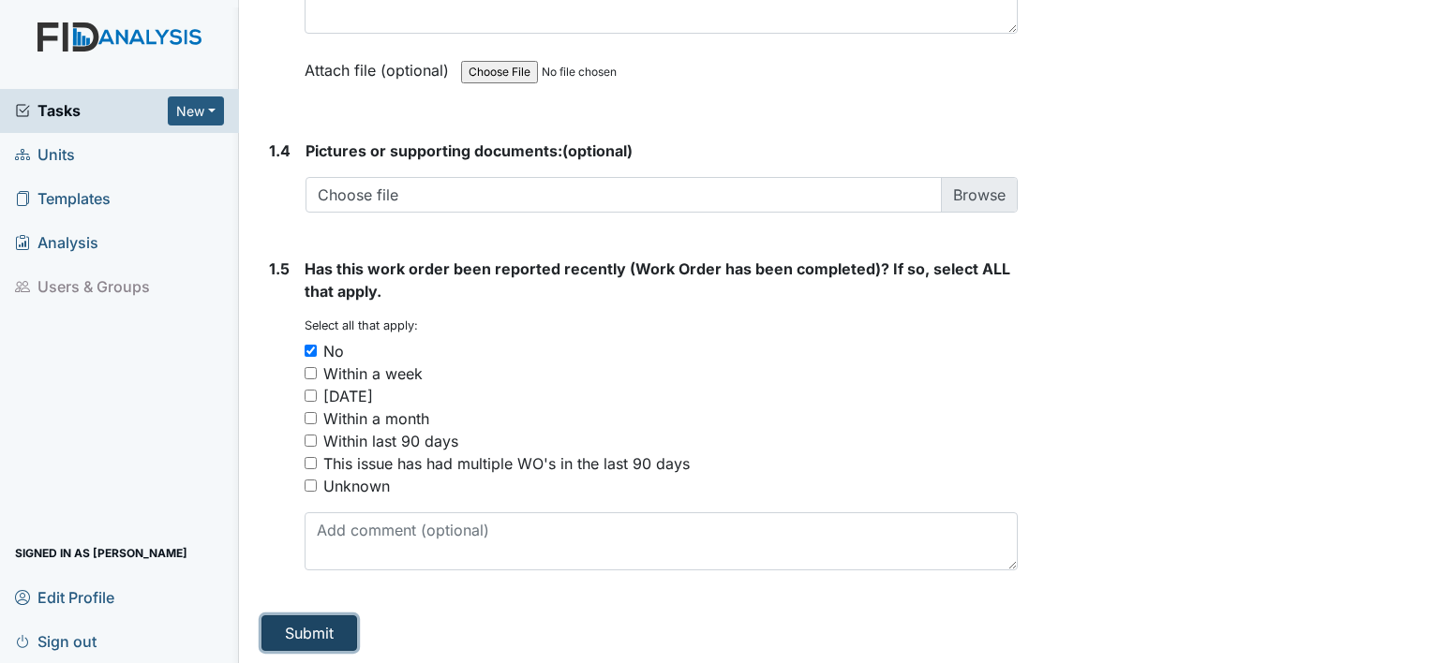
click at [294, 622] on button "Submit" at bounding box center [309, 634] width 96 height 36
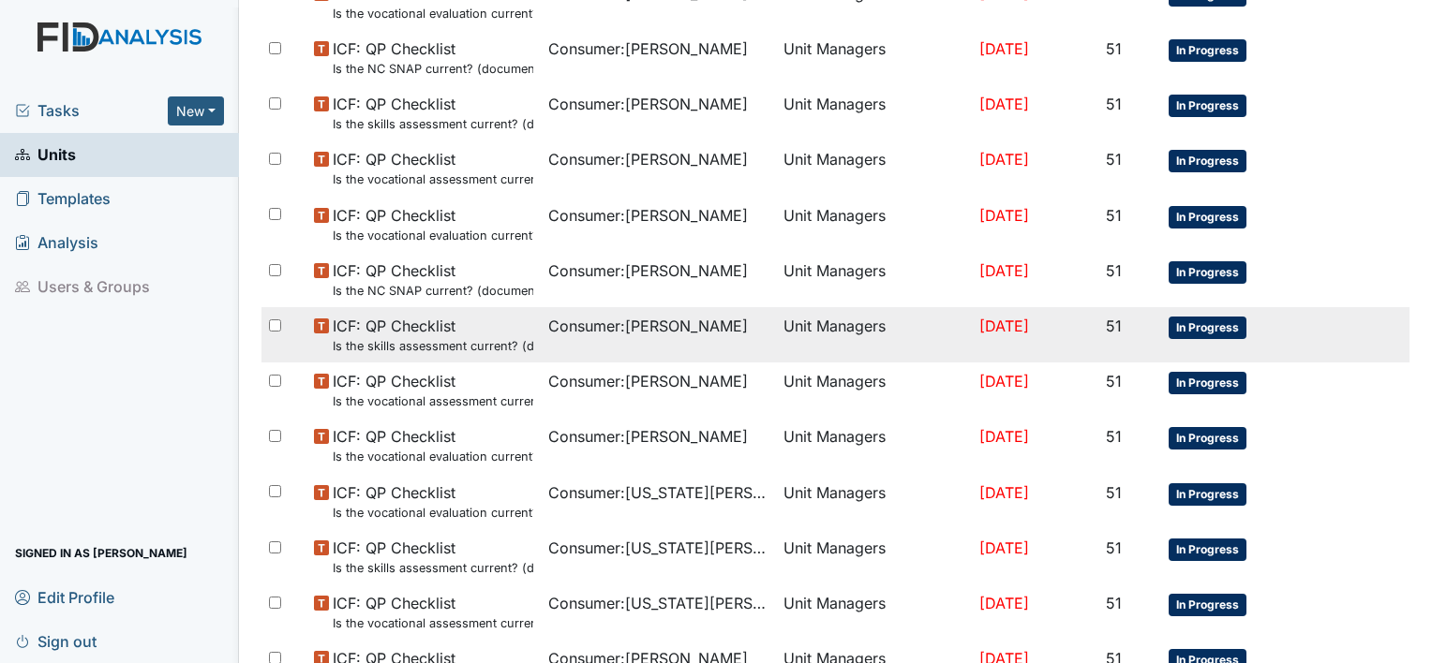
scroll to position [1124, 0]
